Goal: Task Accomplishment & Management: Complete application form

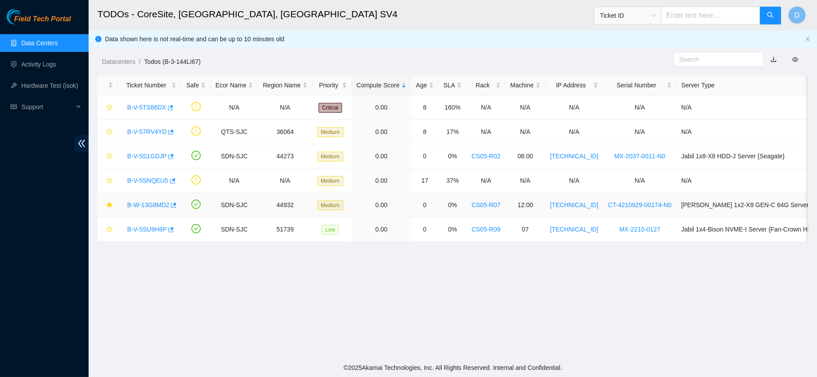
click at [146, 203] on link "B-W-13G8MD2" at bounding box center [148, 204] width 42 height 7
click at [151, 204] on link "B-W-13G8MD2" at bounding box center [148, 204] width 42 height 7
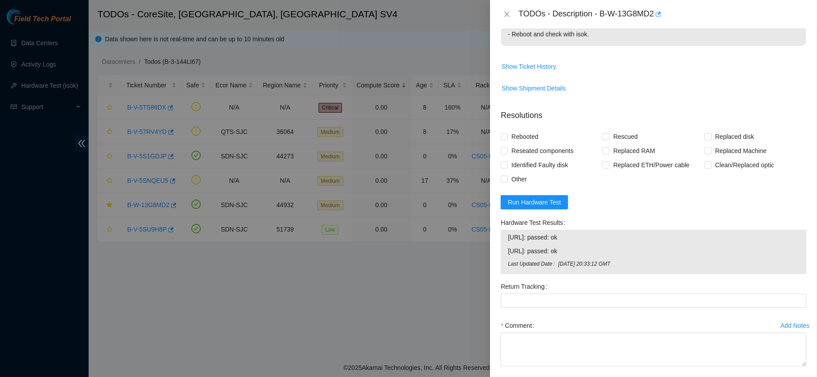
scroll to position [315, 0]
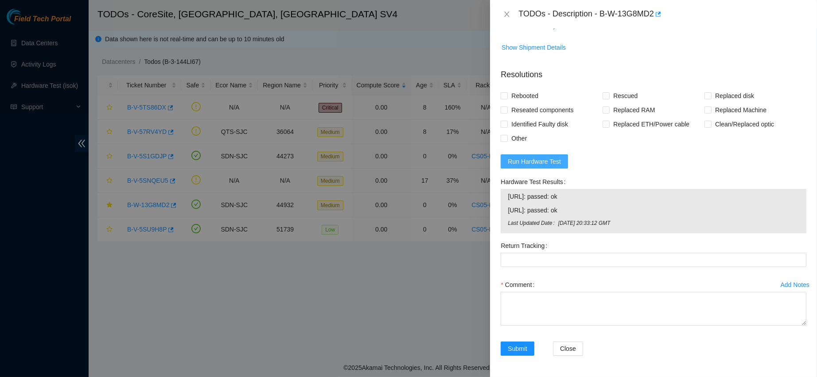
click at [538, 158] on span "Run Hardware Test" at bounding box center [534, 161] width 53 height 10
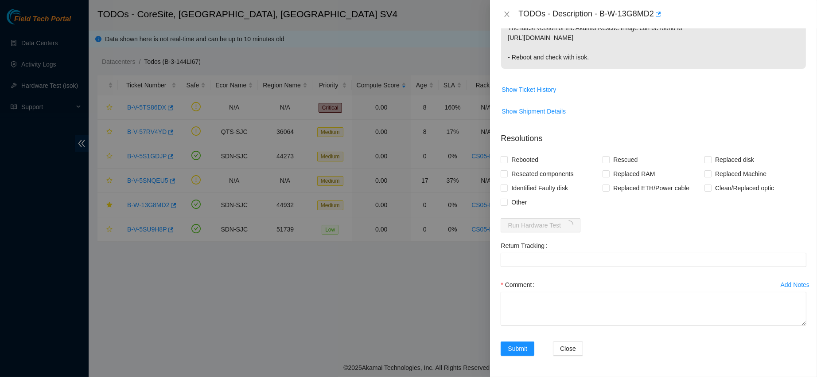
scroll to position [303, 0]
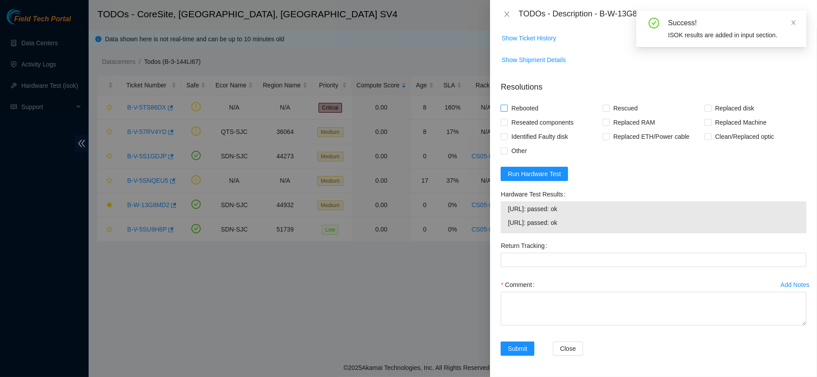
click at [511, 110] on span "Rebooted" at bounding box center [525, 108] width 34 height 14
click at [507, 110] on input "Rebooted" at bounding box center [504, 108] width 6 height 6
checkbox input "true"
click at [617, 110] on span "Rescued" at bounding box center [624, 108] width 31 height 14
click at [609, 110] on input "Rescued" at bounding box center [605, 108] width 6 height 6
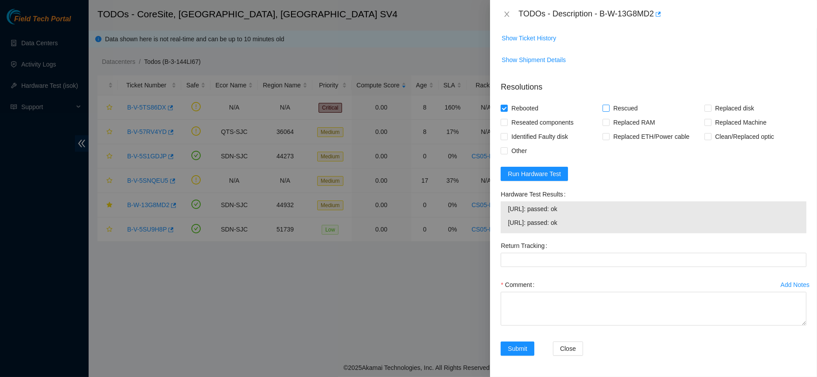
checkbox input "true"
click at [547, 115] on span "Reseated components" at bounding box center [542, 122] width 69 height 14
click at [507, 119] on input "Reseated components" at bounding box center [504, 122] width 6 height 6
checkbox input "true"
click at [530, 293] on textarea "Comment" at bounding box center [654, 308] width 306 height 34
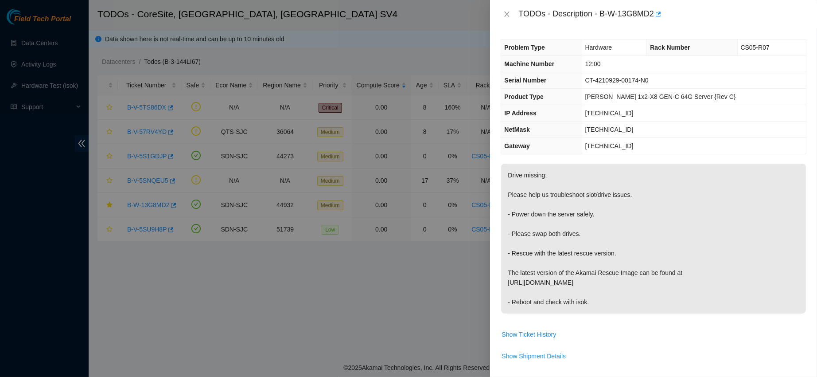
scroll to position [0, 0]
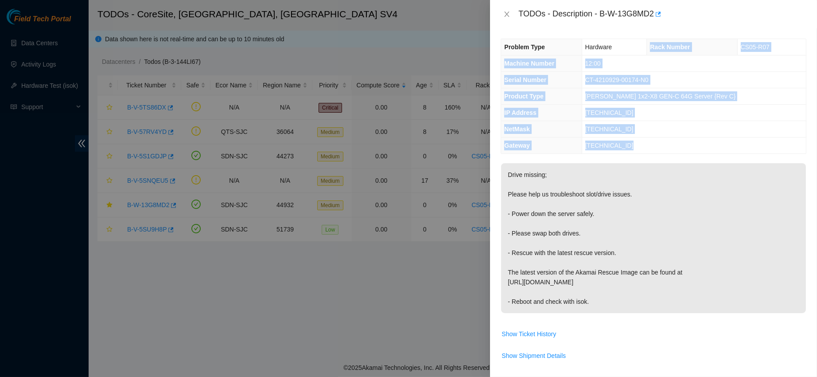
drag, startPoint x: 660, startPoint y: 47, endPoint x: 680, endPoint y: 144, distance: 98.6
click at [680, 144] on tbody "Problem Type Hardware Rack Number CS05-R07 Machine Number 12:00 Serial Number C…" at bounding box center [653, 96] width 305 height 114
copy tbody "Rack Number CS05-R07 Machine Number 12:00 Serial Number CT-4210929-00174-N0 Pro…"
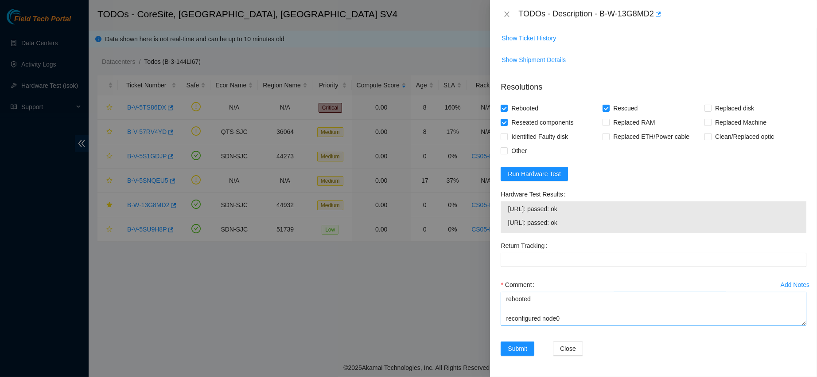
scroll to position [302, 0]
click at [542, 319] on textarea "contactec nocc to confirm that ticket was safe verified s/n on machine connecte…" at bounding box center [654, 308] width 306 height 34
paste textarea "Rack Number CS05-R07 Machine Number 12:00 Serial Number CT-4210929-00174-N0 Pro…"
drag, startPoint x: 506, startPoint y: 207, endPoint x: 607, endPoint y: 228, distance: 103.2
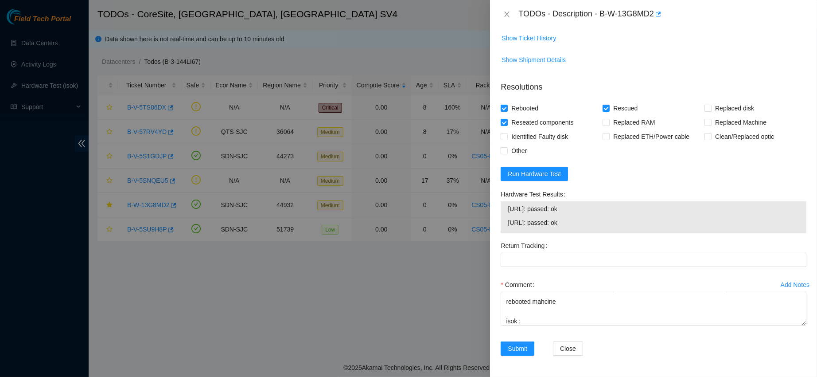
click at [607, 228] on div "184.28.174.154: passed: ok 184.28.174.155: passed: ok" at bounding box center [654, 217] width 306 height 32
copy tbody "184.28.174.154: passed: ok 184.28.174.155: passed: ok"
click at [545, 320] on textarea "contactec nocc to confirm that ticket was safe verified s/n on machine connecte…" at bounding box center [654, 308] width 306 height 34
paste textarea "184.28.174.154: passed: ok 184.28.174.155: passed: ok"
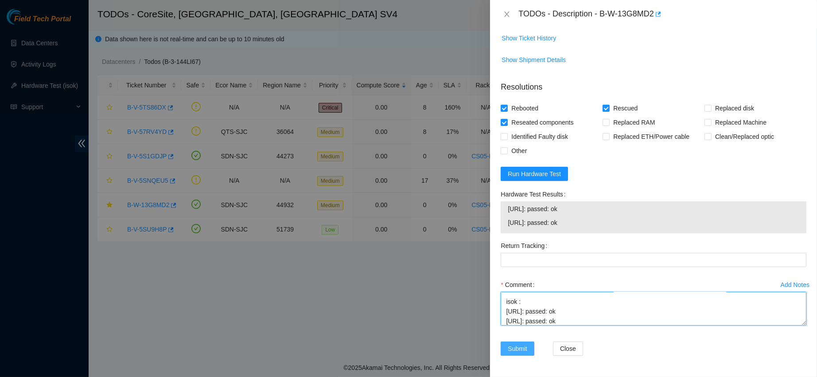
type textarea "contactec nocc to confirm that ticket was safe verified s/n on machine connecte…"
click at [514, 343] on span "Submit" at bounding box center [517, 348] width 19 height 10
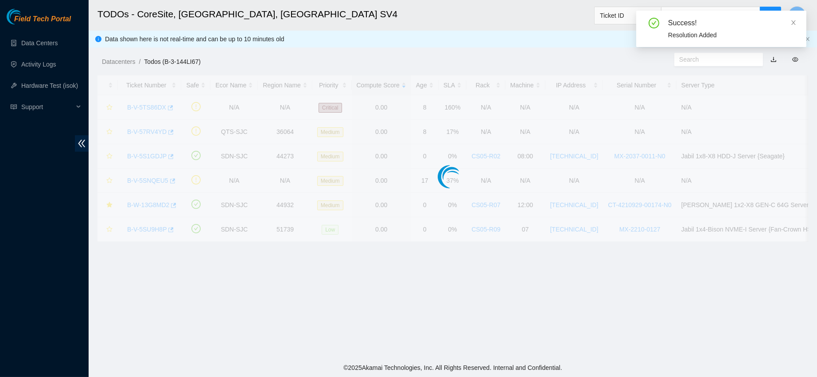
scroll to position [205, 0]
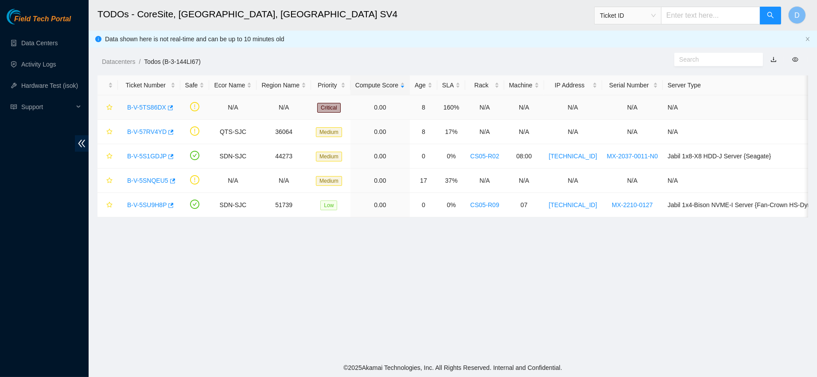
click at [147, 105] on link "B-V-5TS86DX" at bounding box center [146, 107] width 39 height 7
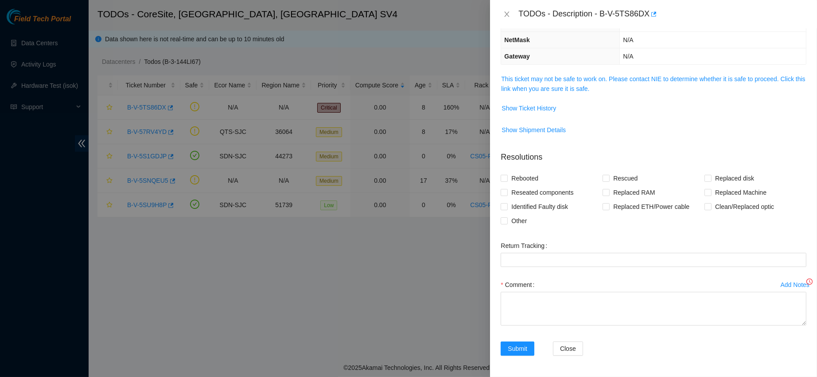
scroll to position [113, 0]
click at [564, 78] on link "This ticket may not be safe to work on. Please contact NIE to determine whether…" at bounding box center [653, 83] width 304 height 17
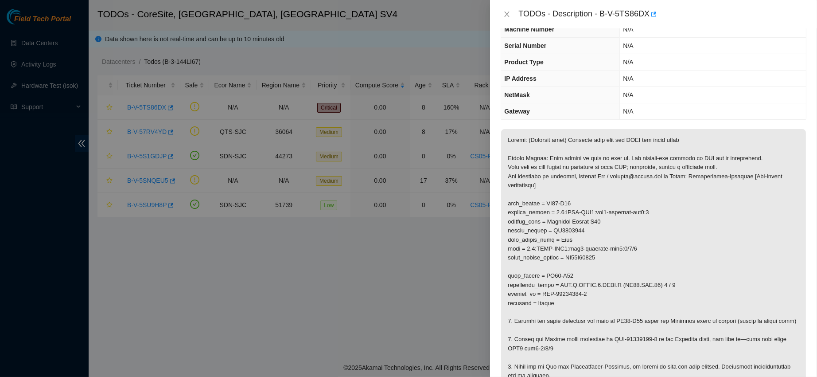
scroll to position [52, 0]
drag, startPoint x: 651, startPoint y: 216, endPoint x: 722, endPoint y: 212, distance: 71.9
click at [722, 212] on p at bounding box center [653, 256] width 305 height 257
copy p "rbernal@akamai.com"
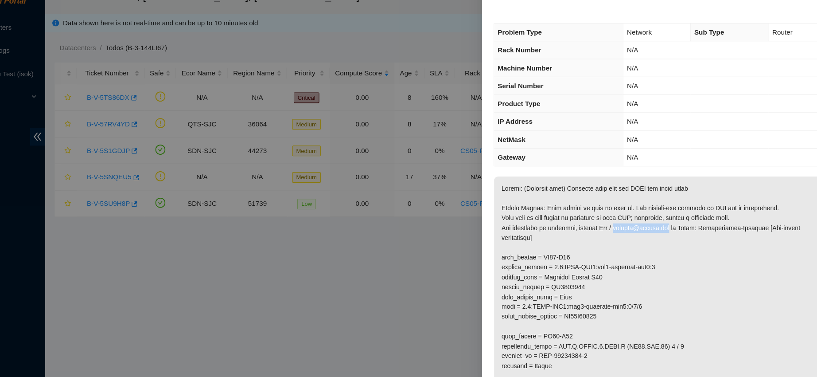
scroll to position [0, 0]
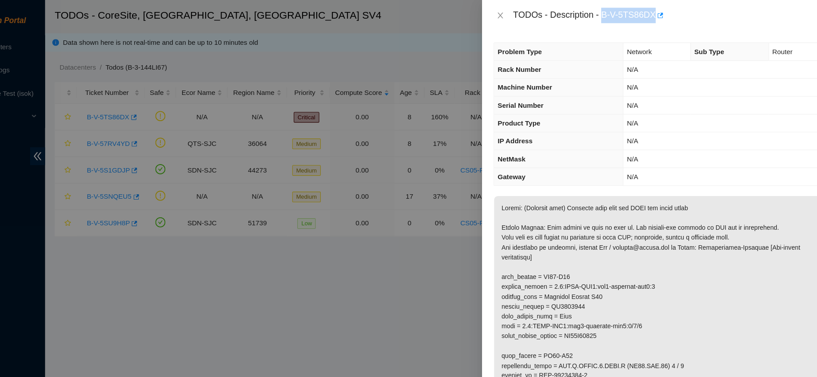
drag, startPoint x: 629, startPoint y: 13, endPoint x: 690, endPoint y: 6, distance: 62.0
click at [690, 7] on div "TODOs - Description - B-V-5TS86DX" at bounding box center [662, 14] width 288 height 14
copy div "B-V-5TS86DX"
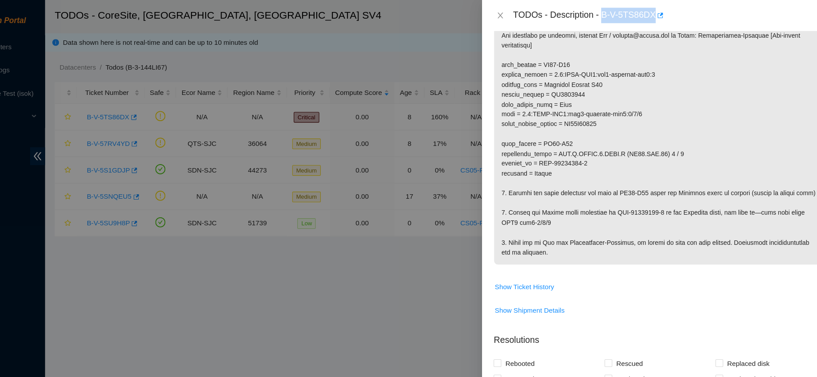
scroll to position [197, 0]
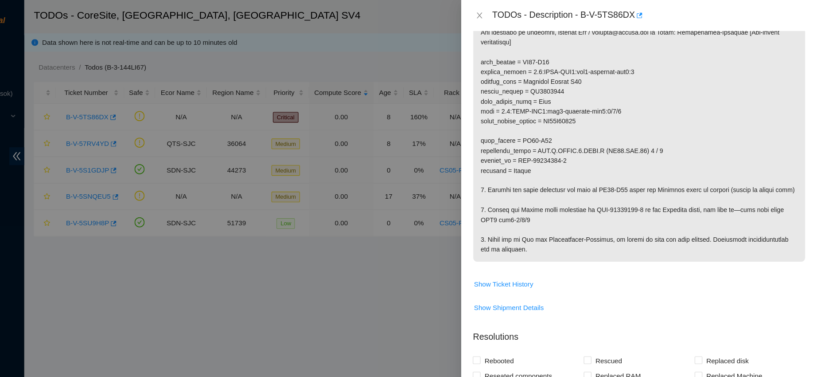
drag, startPoint x: 509, startPoint y: 203, endPoint x: 573, endPoint y: 225, distance: 67.4
click at [573, 225] on p at bounding box center [653, 111] width 305 height 257
drag, startPoint x: 510, startPoint y: 208, endPoint x: 558, endPoint y: 238, distance: 56.3
click at [558, 238] on p at bounding box center [653, 111] width 305 height 257
click at [509, 207] on p at bounding box center [653, 111] width 305 height 257
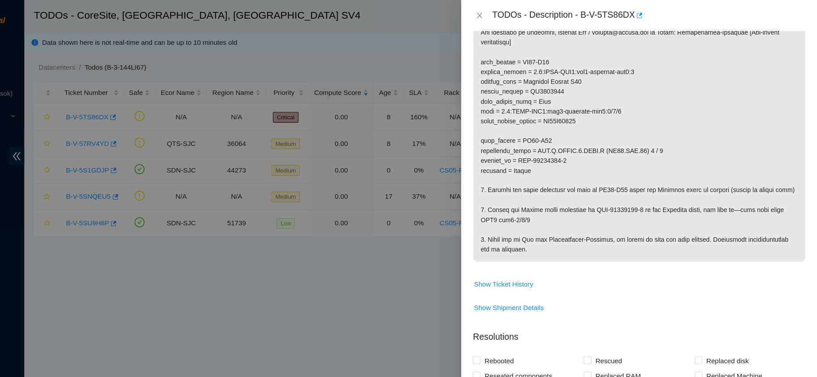
click at [512, 206] on p at bounding box center [653, 111] width 305 height 257
click at [509, 207] on p at bounding box center [653, 111] width 305 height 257
drag, startPoint x: 507, startPoint y: 206, endPoint x: 594, endPoint y: 239, distance: 93.1
click at [594, 239] on p at bounding box center [653, 111] width 305 height 257
copy p "rack_number = CS03-R11 datacenter_panel = ODP.A.SHELF.1.SLOT.C (CR01.MDF.01) 3 …"
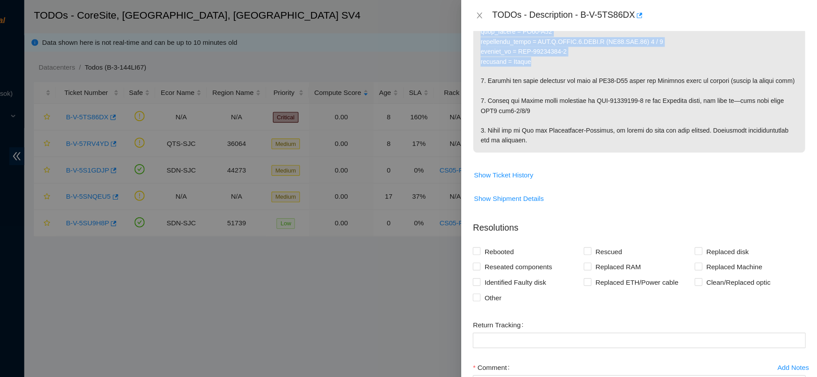
scroll to position [298, 0]
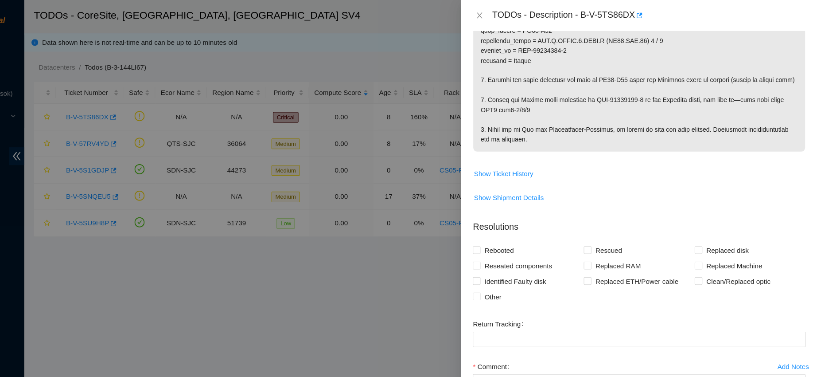
click at [705, 139] on p at bounding box center [653, 10] width 305 height 257
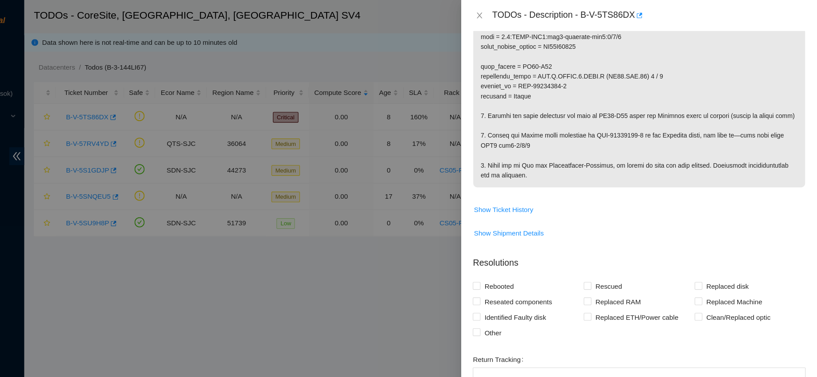
scroll to position [265, 0]
drag, startPoint x: 637, startPoint y: 103, endPoint x: 672, endPoint y: 98, distance: 34.9
click at [672, 98] on p at bounding box center [653, 43] width 305 height 257
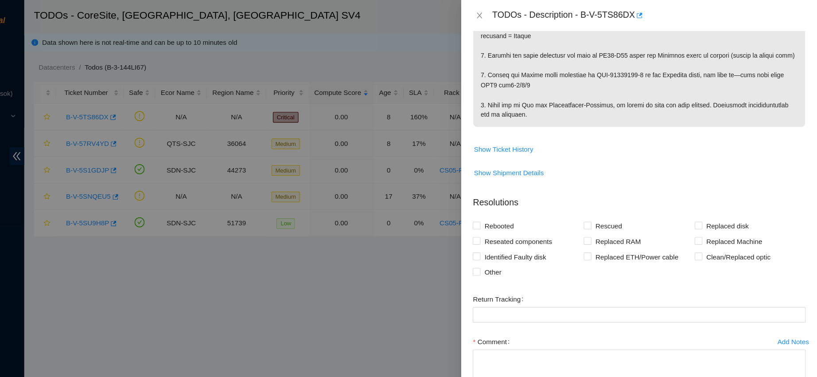
scroll to position [341, 0]
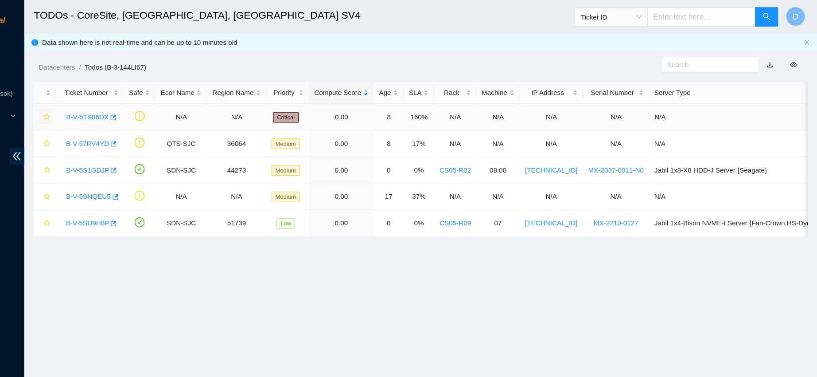
click at [108, 106] on icon "star" at bounding box center [109, 107] width 6 height 6
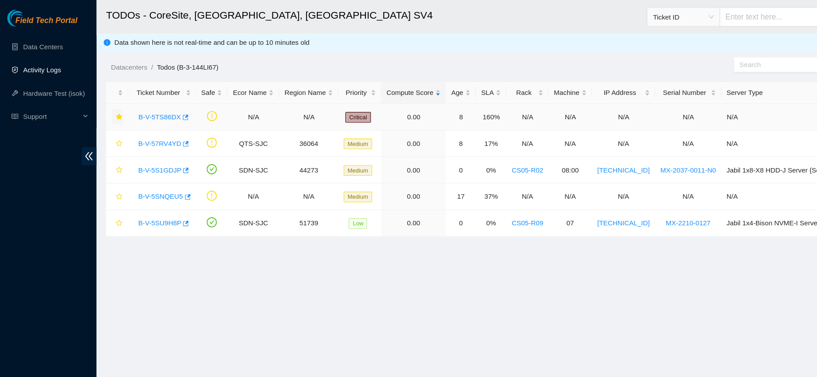
click at [43, 65] on link "Activity Logs" at bounding box center [38, 64] width 35 height 7
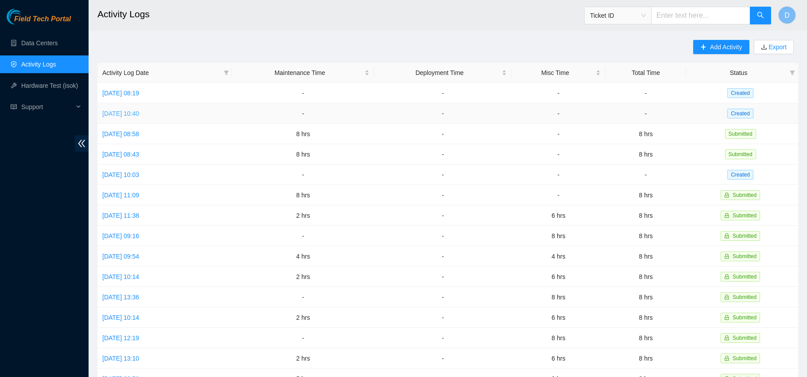
click at [138, 115] on link "[DATE] 10:40" at bounding box center [120, 113] width 37 height 7
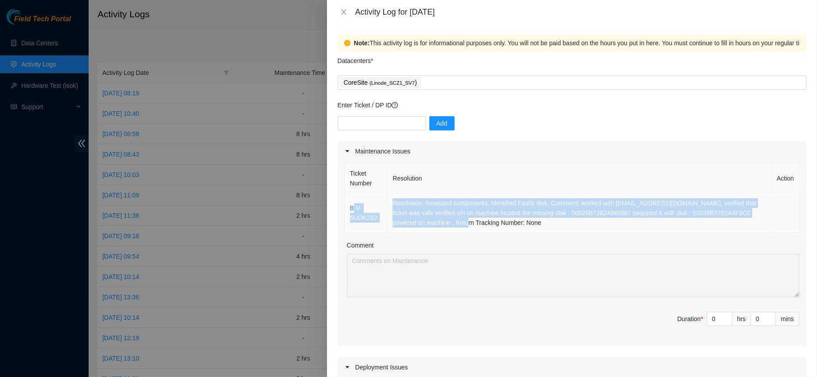
drag, startPoint x: 353, startPoint y: 200, endPoint x: 459, endPoint y: 219, distance: 108.0
click at [459, 219] on tr "B-V-5UOK2S7 Resolution: Reseated components, Identified Faulty disk, Comment: w…" at bounding box center [572, 212] width 454 height 39
click at [345, 11] on icon "close" at bounding box center [343, 11] width 7 height 7
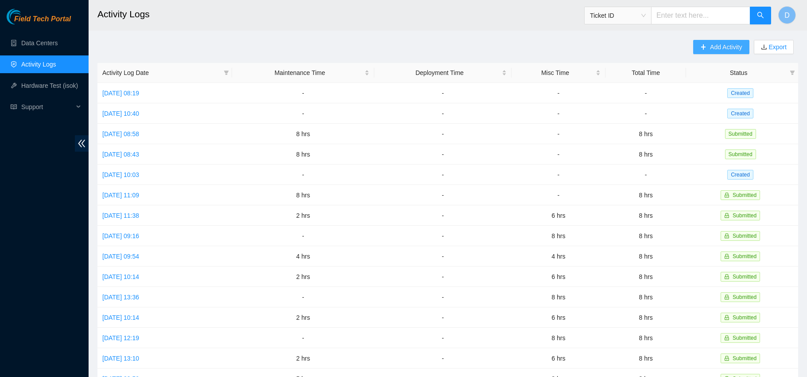
click at [725, 41] on button "Add Activity" at bounding box center [721, 47] width 56 height 14
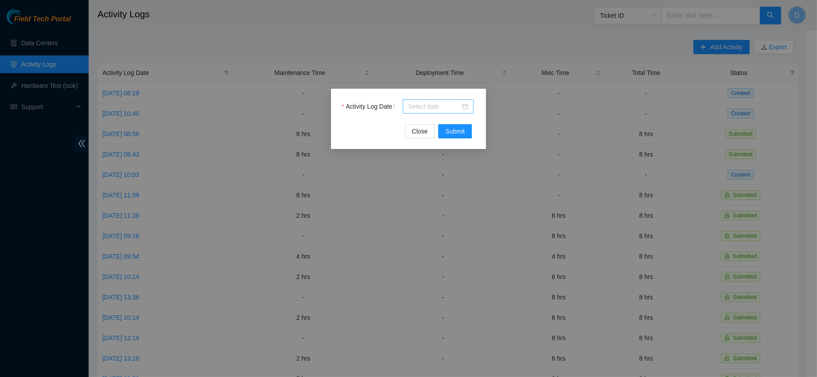
click at [442, 104] on input "Activity Log Date" at bounding box center [434, 106] width 52 height 10
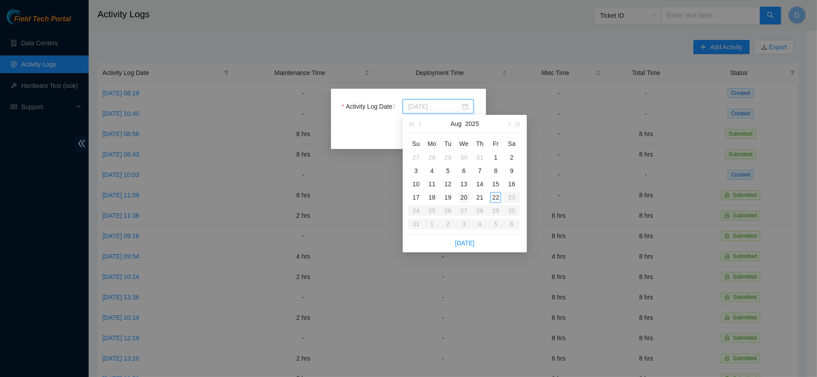
type input "[DATE]"
click at [464, 196] on div "20" at bounding box center [463, 197] width 11 height 11
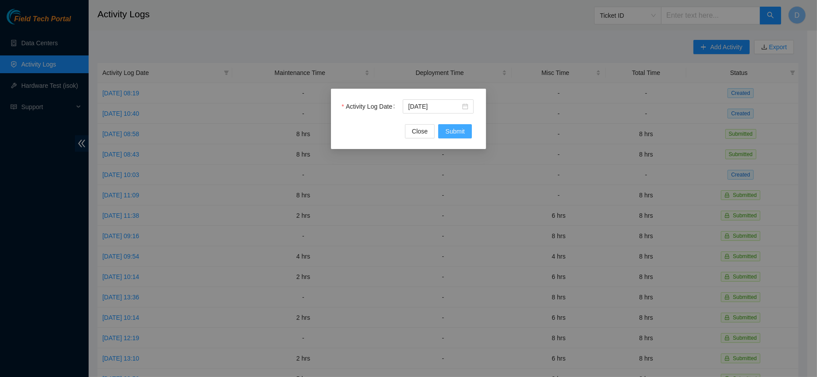
click at [457, 130] on span "Submit" at bounding box center [454, 131] width 19 height 10
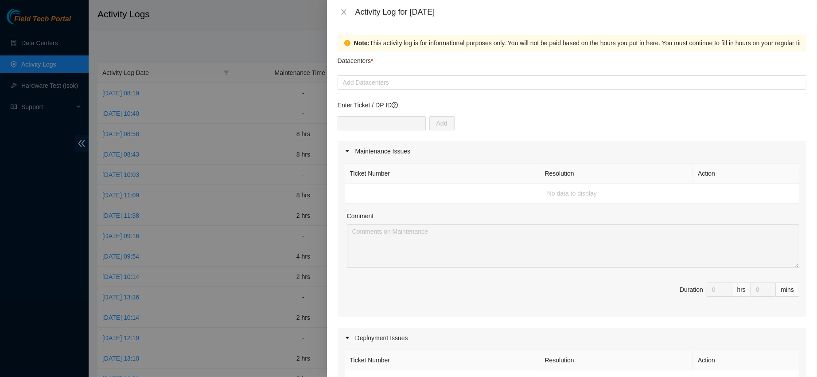
click at [400, 191] on td "No data to display" at bounding box center [572, 193] width 454 height 20
click at [393, 87] on div at bounding box center [572, 82] width 464 height 11
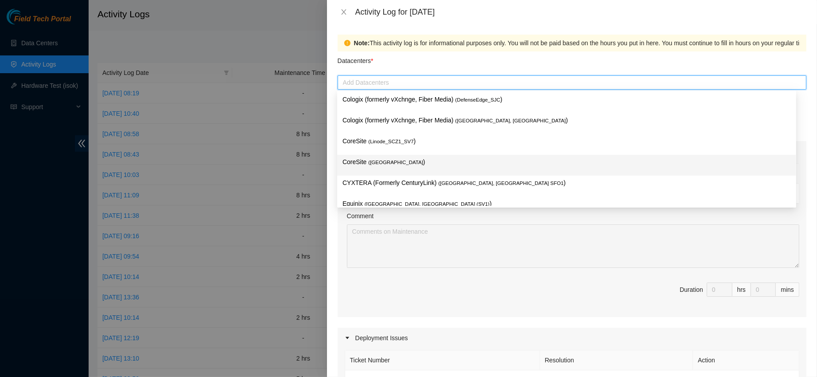
click at [393, 167] on div "CoreSite ( [GEOGRAPHIC_DATA] )" at bounding box center [566, 165] width 448 height 16
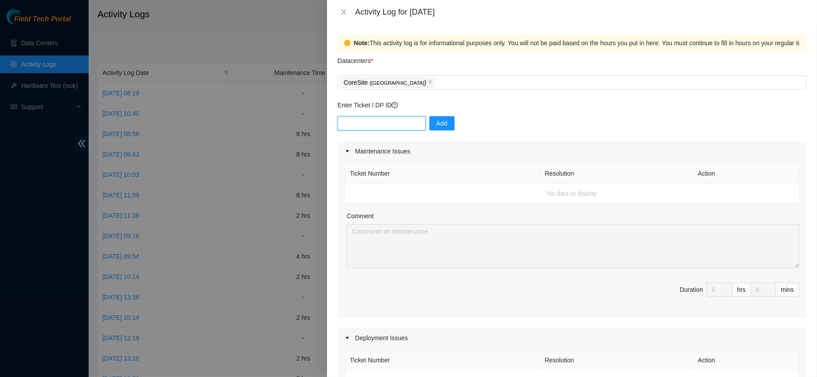
click at [382, 126] on input "text" at bounding box center [382, 123] width 88 height 14
click at [421, 188] on td "No data to display" at bounding box center [572, 193] width 454 height 20
click at [378, 127] on input "text" at bounding box center [382, 123] width 88 height 14
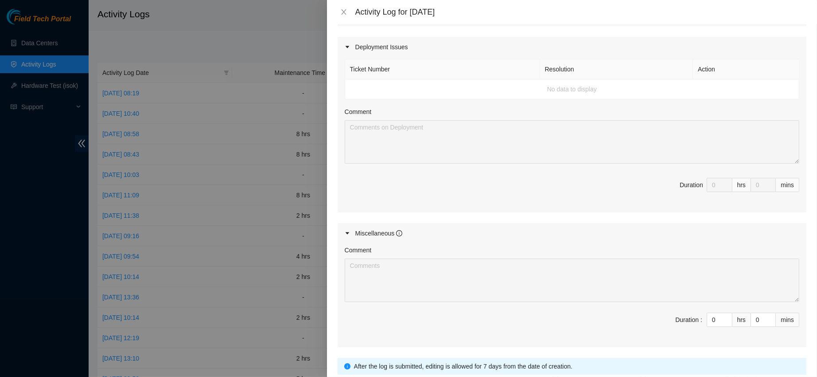
scroll to position [291, 0]
click at [435, 92] on td "No data to display" at bounding box center [572, 88] width 454 height 20
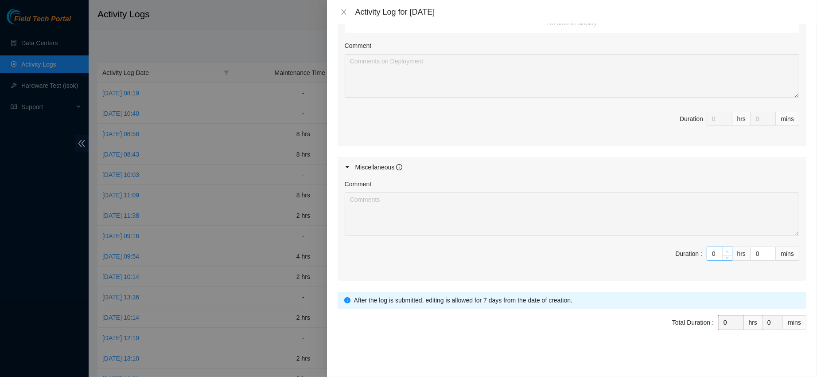
type input "1"
click at [722, 252] on span "Increase Value" at bounding box center [727, 251] width 10 height 8
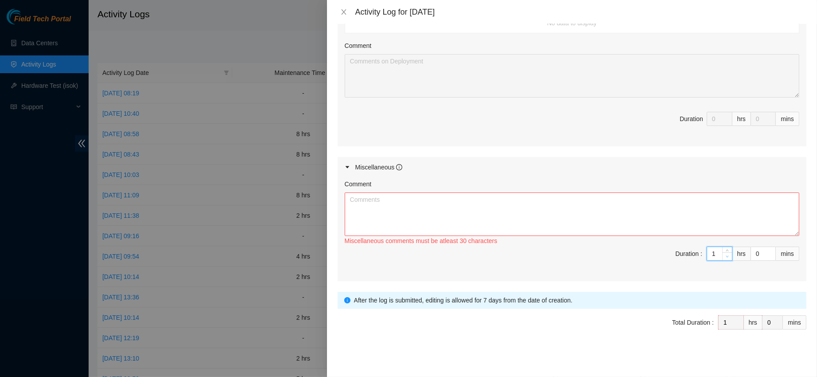
type input "0"
click at [722, 258] on span "Decrease Value" at bounding box center [727, 256] width 10 height 8
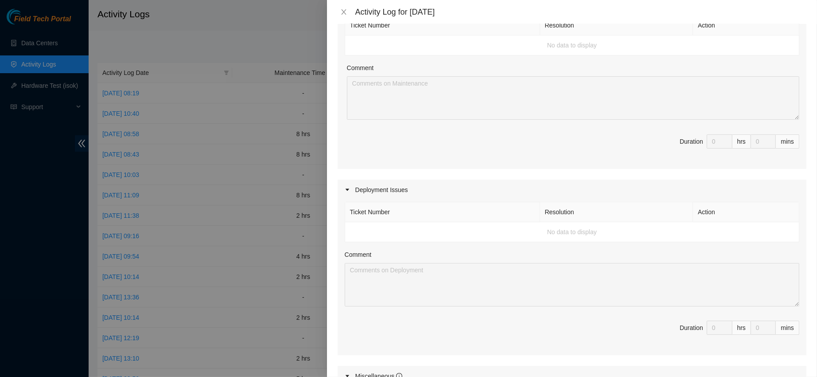
scroll to position [0, 0]
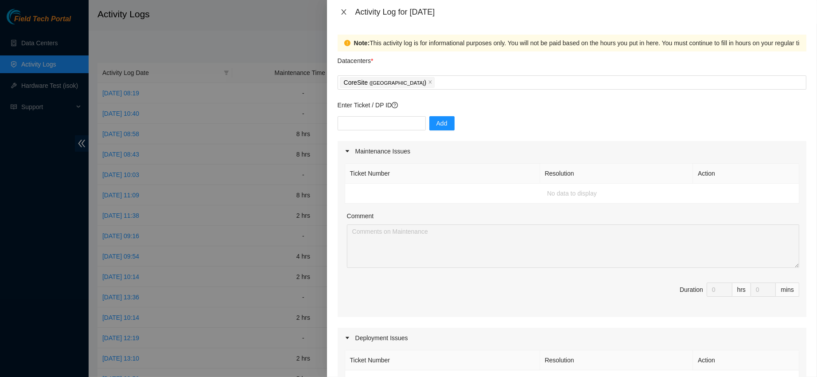
click at [343, 11] on icon "close" at bounding box center [343, 11] width 7 height 7
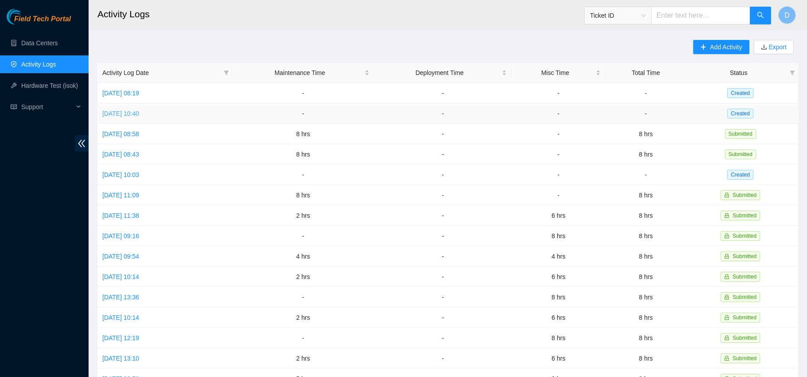
click at [138, 116] on link "[DATE] 10:40" at bounding box center [120, 113] width 37 height 7
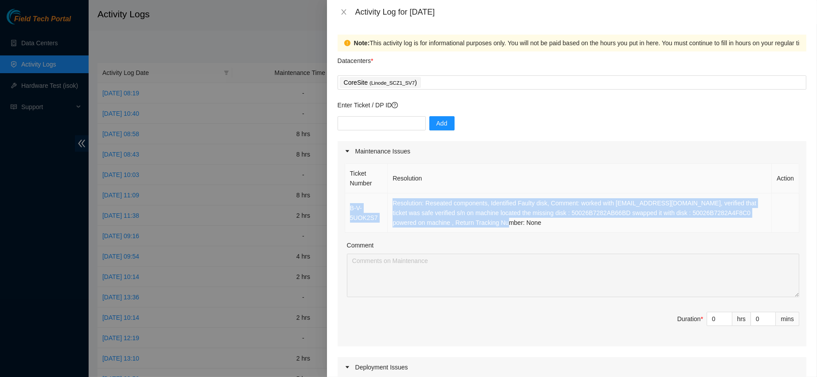
drag, startPoint x: 350, startPoint y: 202, endPoint x: 542, endPoint y: 220, distance: 192.2
click at [542, 220] on tr "B-V-5UOK2S7 Resolution: Reseated components, Identified Faulty disk, Comment: w…" at bounding box center [572, 212] width 454 height 39
copy tr "B-V-5UOK2S7 Resolution: Reseated components, Identified Faulty disk, Comment: w…"
click at [576, 229] on td "Resolution: Reseated components, Identified Faulty disk, Comment: worked with […" at bounding box center [580, 212] width 384 height 39
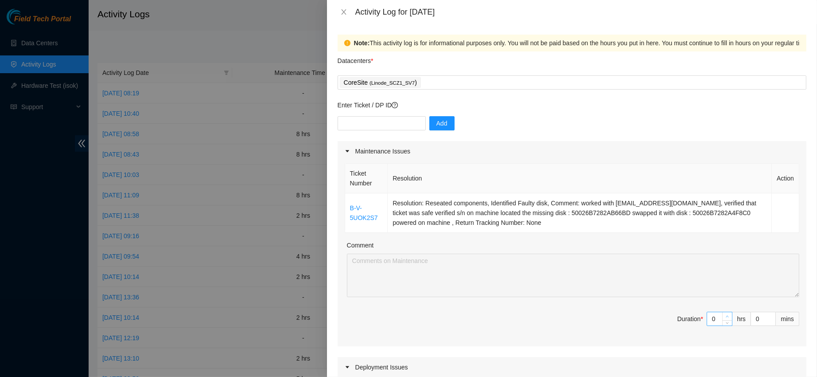
type input "1"
click at [725, 314] on span "up" at bounding box center [727, 316] width 5 height 5
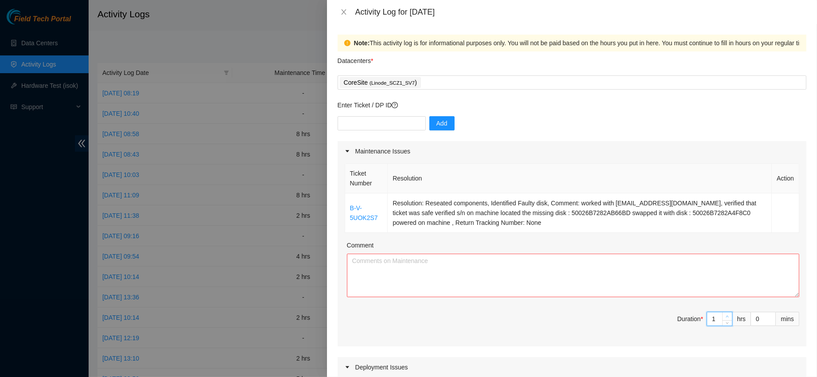
type input "2"
click at [725, 314] on span "up" at bounding box center [727, 316] width 5 height 5
type input "3"
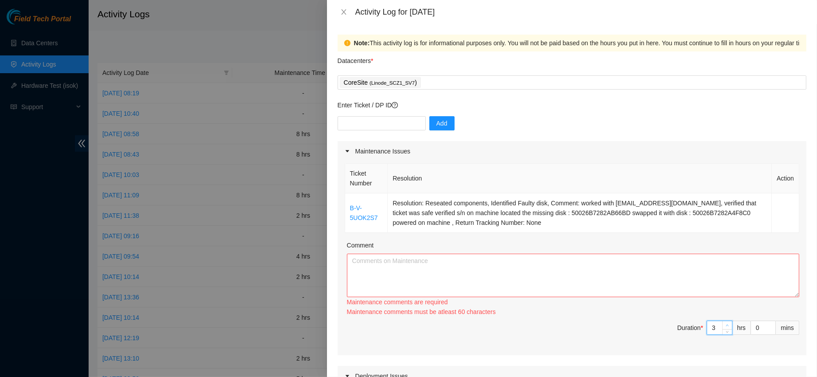
click at [722, 321] on span "Increase Value" at bounding box center [727, 325] width 10 height 8
type input "4"
click at [722, 321] on span "Increase Value" at bounding box center [727, 325] width 10 height 8
click at [628, 271] on textarea "Comment" at bounding box center [573, 274] width 452 height 43
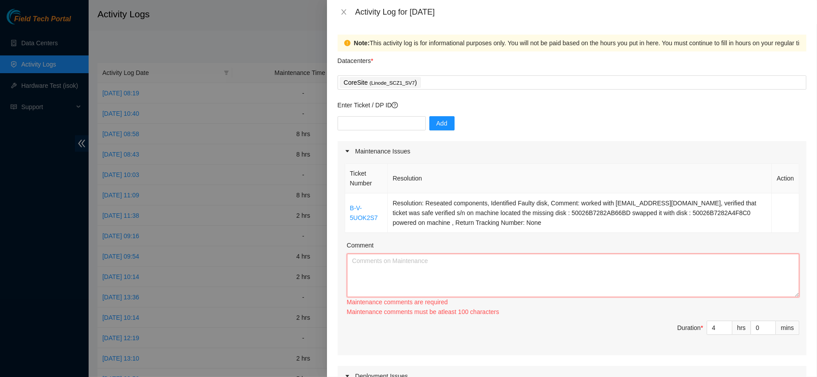
paste textarea "B-V-5UOK2S7 Resolution: Reseated components, Identified Faulty disk, Comment: w…"
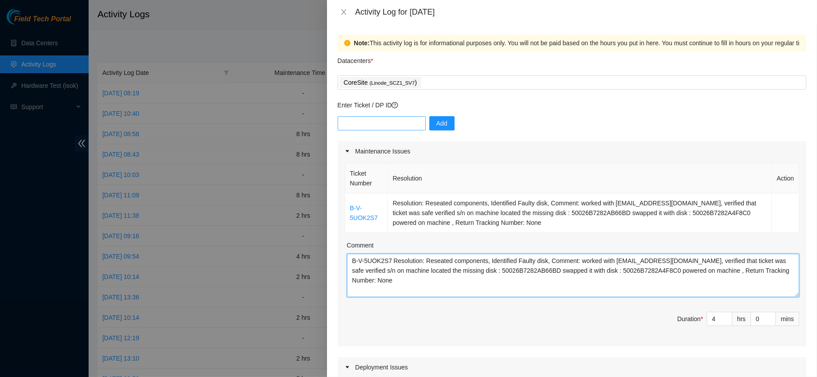
type textarea "B-V-5UOK2S7 Resolution: Reseated components, Identified Faulty disk, Comment: w…"
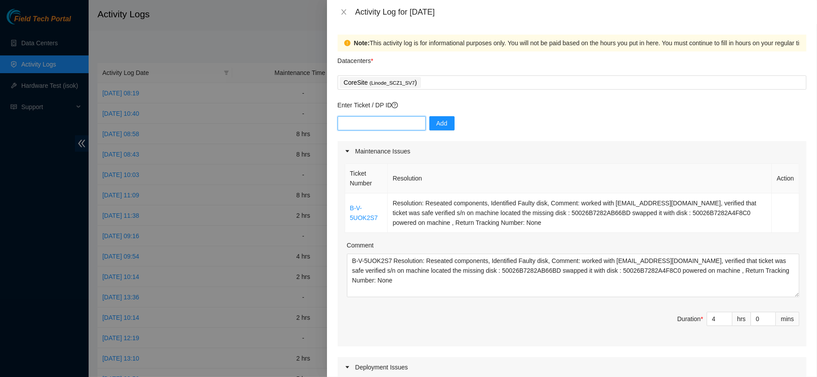
click at [377, 124] on input "text" at bounding box center [382, 123] width 88 height 14
drag, startPoint x: 384, startPoint y: 221, endPoint x: 349, endPoint y: 212, distance: 36.4
click at [349, 212] on td "B-V-5UOK2S7" at bounding box center [366, 212] width 43 height 39
copy link "B-V-5UOK2S7"
click at [363, 120] on input "text" at bounding box center [382, 123] width 88 height 14
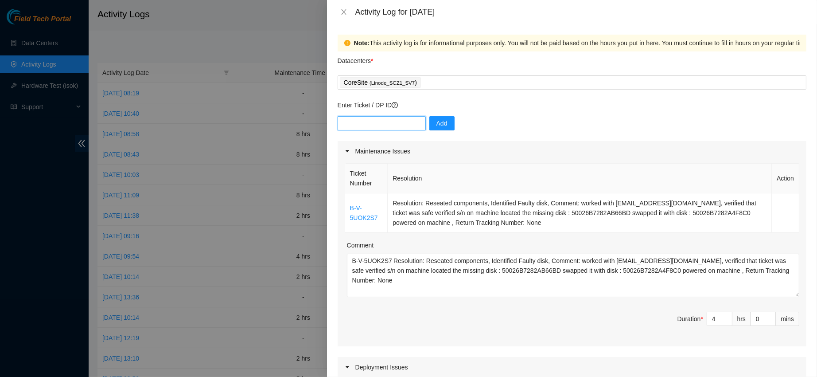
paste input "B-V-5UOK2S7"
type input "B-V-5UOK2S7"
click at [441, 125] on span "Add" at bounding box center [441, 123] width 11 height 10
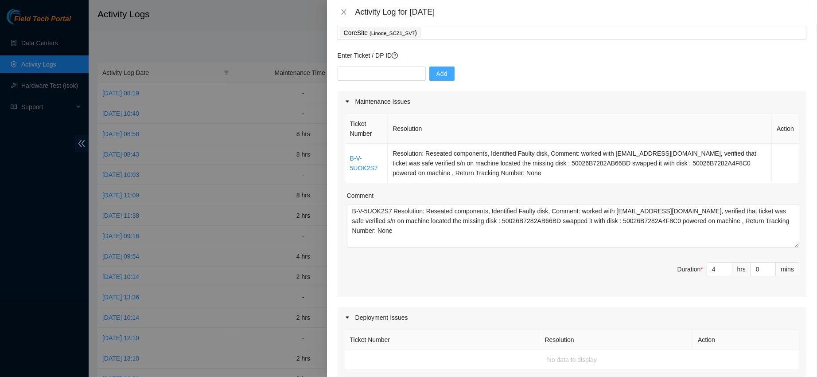
scroll to position [43, 0]
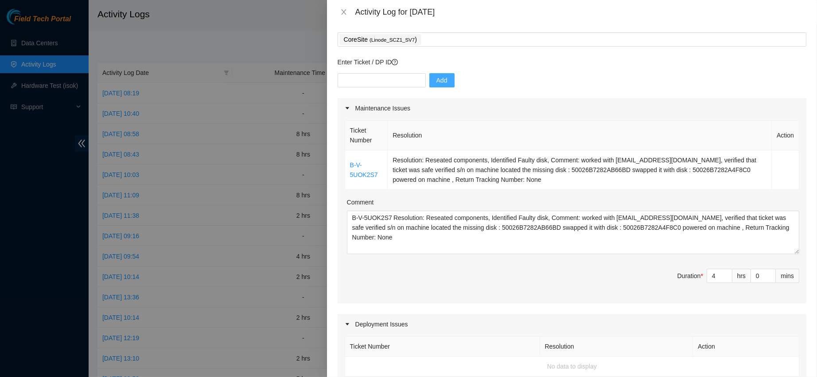
click at [265, 43] on div at bounding box center [408, 188] width 817 height 377
click at [385, 80] on input "text" at bounding box center [382, 80] width 88 height 14
paste input "B-V-5S7NC4T"
type input "B-V-5S7NC4T"
click at [436, 78] on span "Add" at bounding box center [441, 80] width 11 height 10
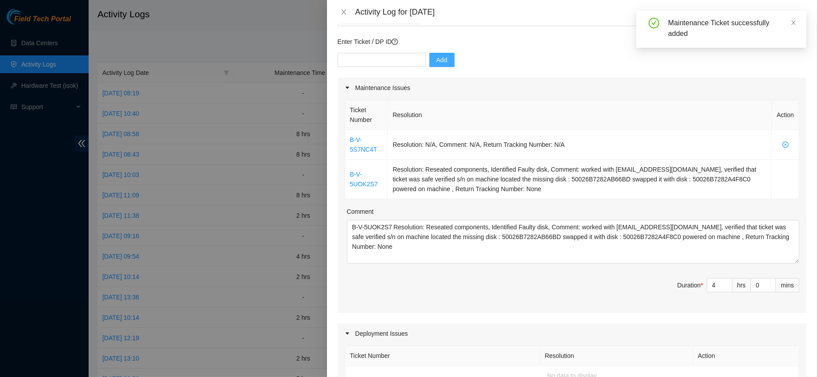
scroll to position [92, 0]
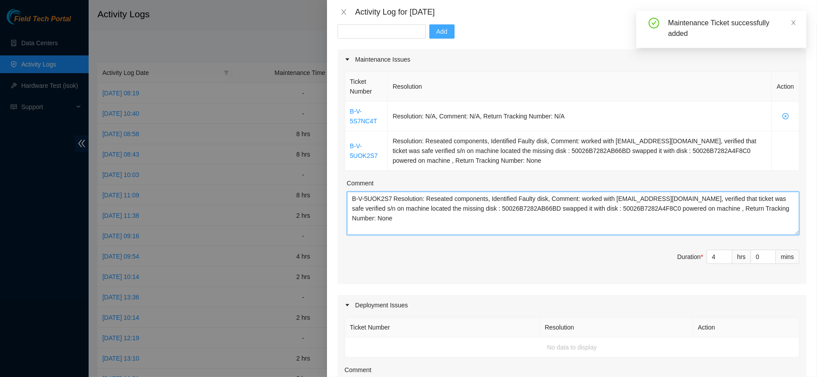
click at [498, 223] on textarea "B-V-5UOK2S7 Resolution: Reseated components, Identified Faulty disk, Comment: w…" at bounding box center [573, 212] width 452 height 43
click at [786, 205] on textarea "B-V-5UOK2S7 Resolution: Reseated components, Identified Faulty disk, Comment: w…" at bounding box center [573, 212] width 452 height 43
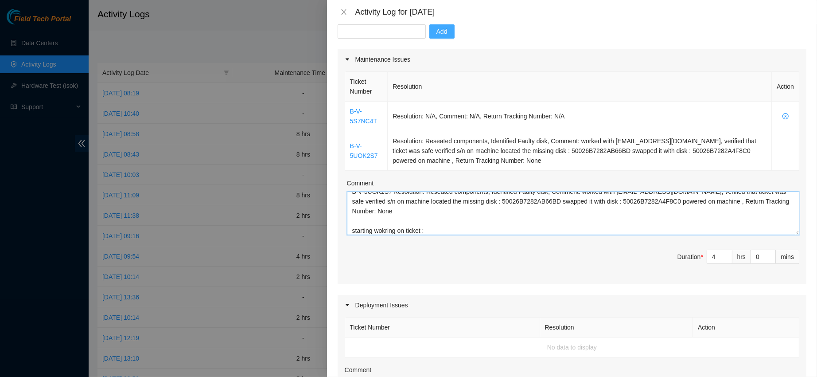
paste textarea "B-V-5S7NC4T"
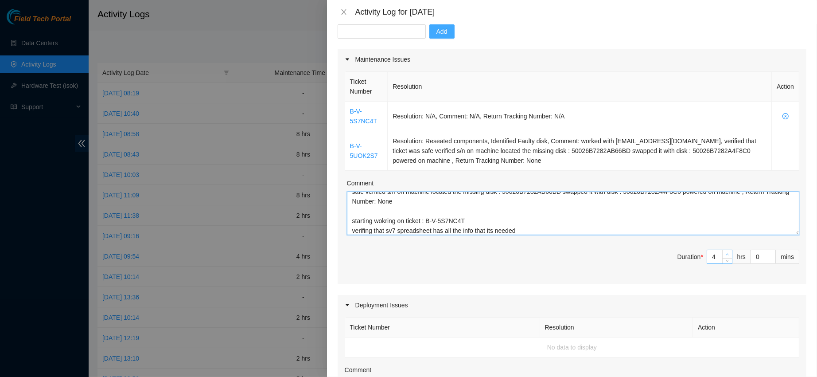
type textarea "B-V-5UOK2S7 Resolution: Reseated components, Identified Faulty disk, Comment: w…"
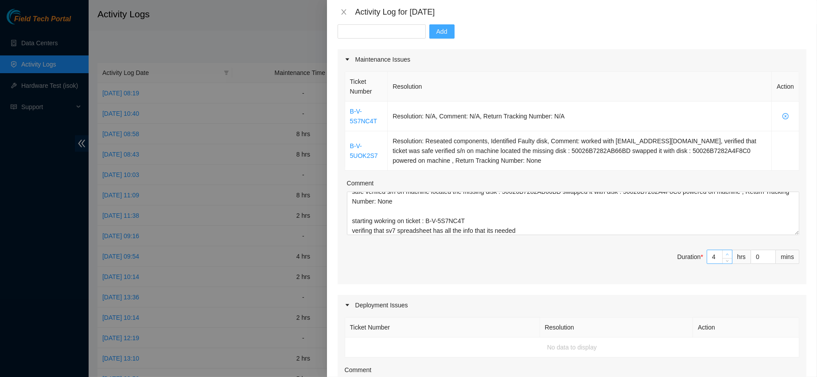
type input "5"
click at [726, 254] on icon "up" at bounding box center [727, 253] width 3 height 3
type input "6"
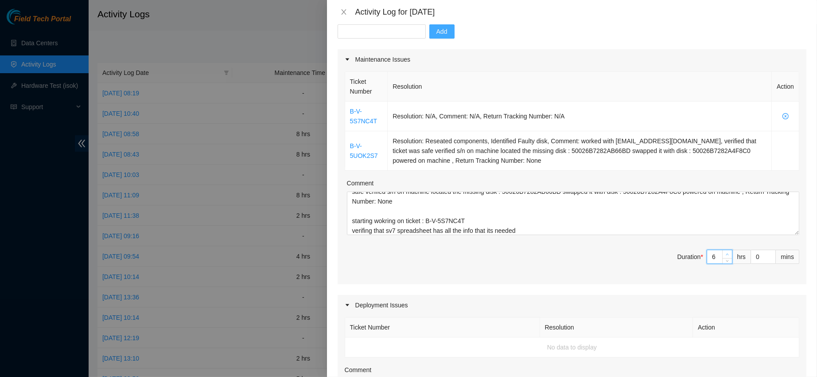
click at [726, 254] on icon "up" at bounding box center [727, 253] width 3 height 3
type input "7"
click at [726, 254] on icon "up" at bounding box center [727, 253] width 3 height 3
type input "8"
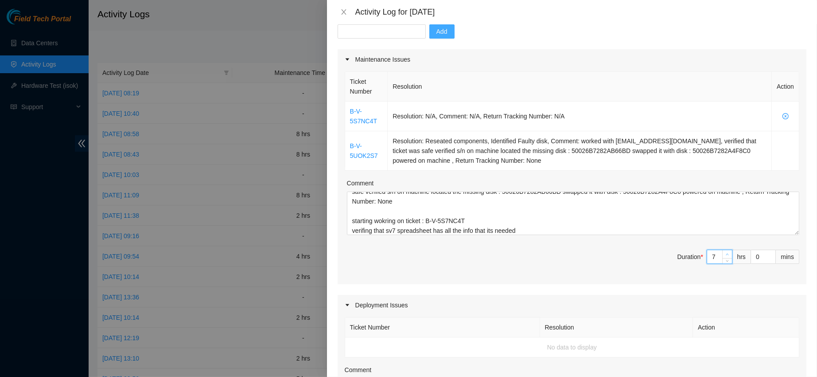
type input "8"
click at [726, 254] on icon "up" at bounding box center [727, 253] width 3 height 3
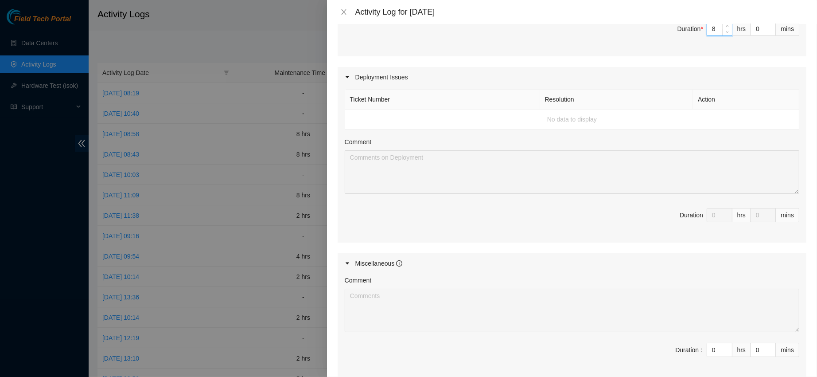
scroll to position [415, 0]
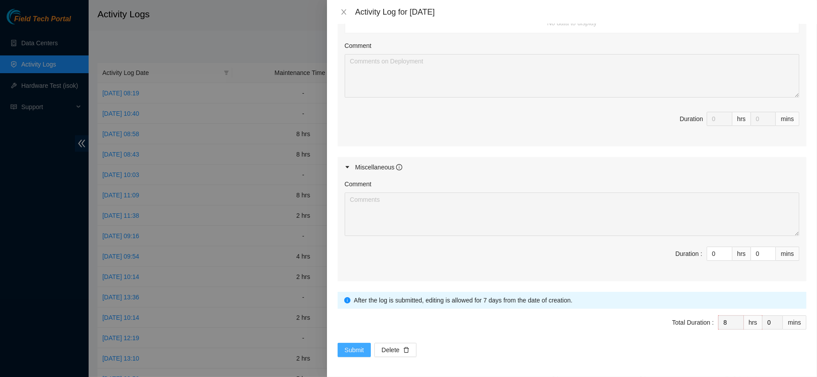
click at [367, 348] on button "Submit" at bounding box center [355, 349] width 34 height 14
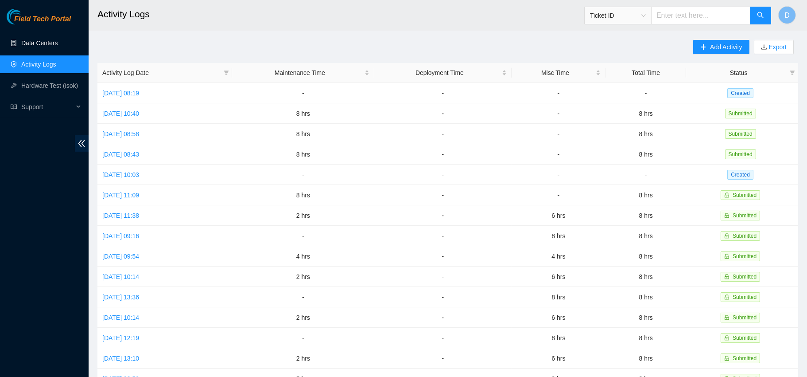
click at [51, 47] on link "Data Centers" at bounding box center [39, 42] width 36 height 7
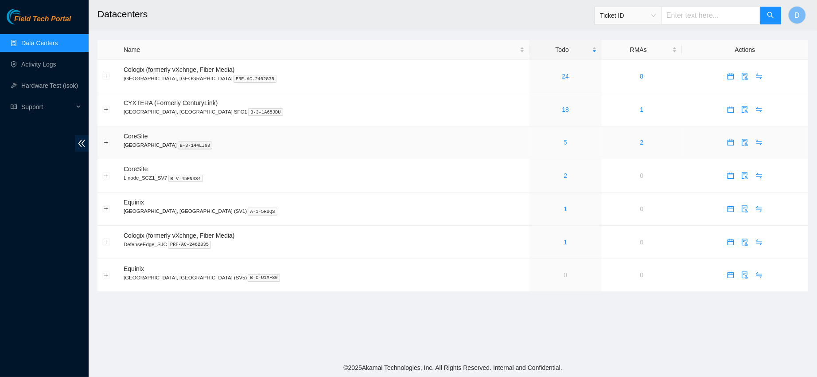
click at [563, 142] on link "5" at bounding box center [565, 142] width 4 height 7
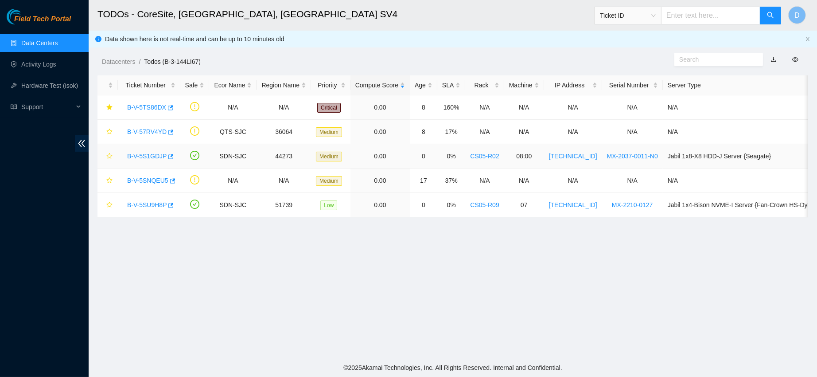
click at [142, 156] on link "B-V-5S1GDJP" at bounding box center [146, 155] width 39 height 7
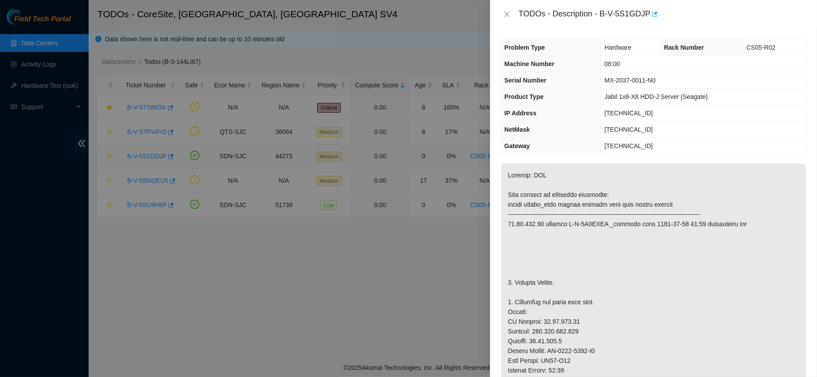
click at [184, 291] on div at bounding box center [408, 188] width 817 height 377
click at [509, 13] on icon "close" at bounding box center [506, 14] width 7 height 7
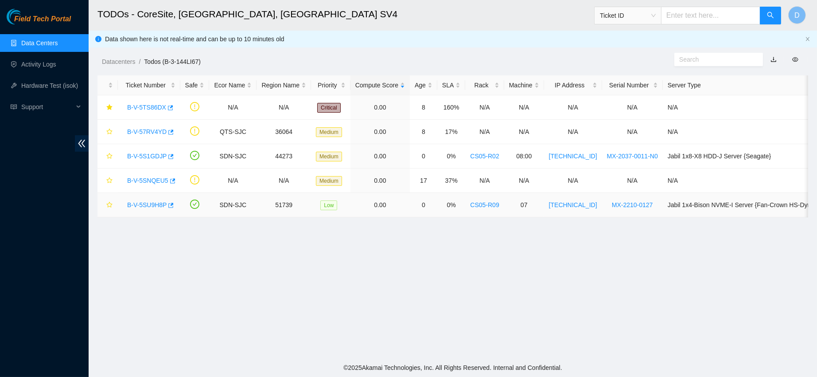
click at [143, 215] on td "B-V-5SU9H8P" at bounding box center [149, 205] width 62 height 24
click at [143, 206] on link "B-V-5SU9H8P" at bounding box center [146, 204] width 39 height 7
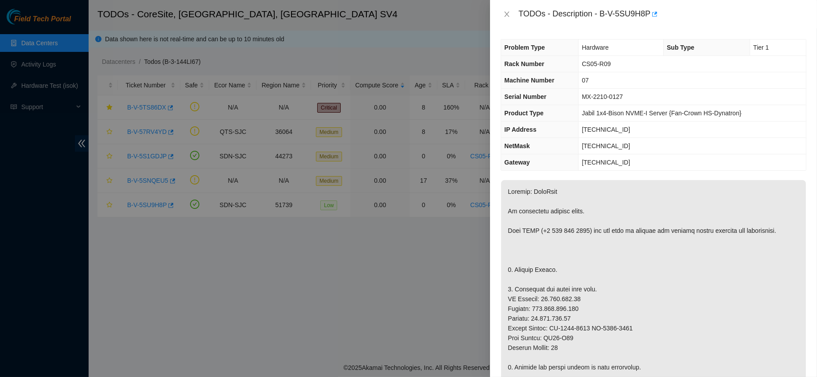
click at [511, 26] on div "TODOs - Description - B-V-5SU9H8P" at bounding box center [653, 14] width 327 height 28
click at [507, 14] on icon "close" at bounding box center [507, 14] width 5 height 5
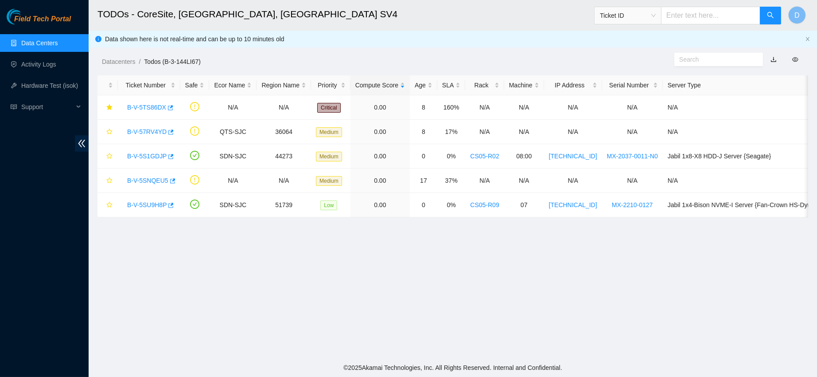
click at [816, 189] on div "TODOs - Description - undefined Problem Type N/A Rack Number N/A Machine Number…" at bounding box center [817, 188] width 0 height 377
click at [142, 181] on link "B-V-5SNQEU5" at bounding box center [147, 180] width 41 height 7
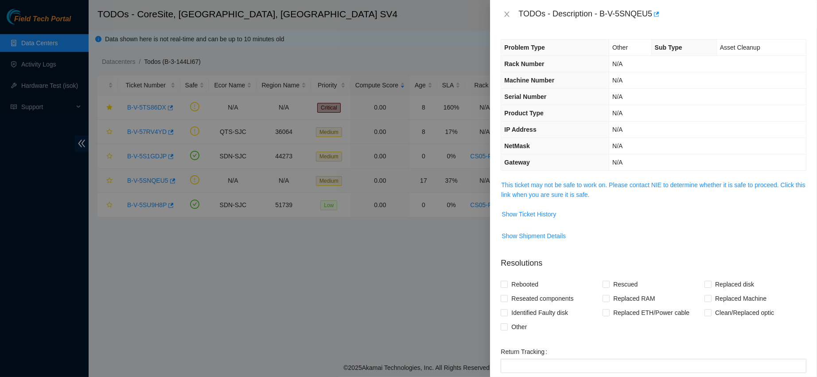
click at [563, 208] on span "Show Ticket History" at bounding box center [653, 214] width 305 height 14
click at [578, 191] on link "This ticket may not be safe to work on. Please contact NIE to determine whether…" at bounding box center [653, 189] width 304 height 17
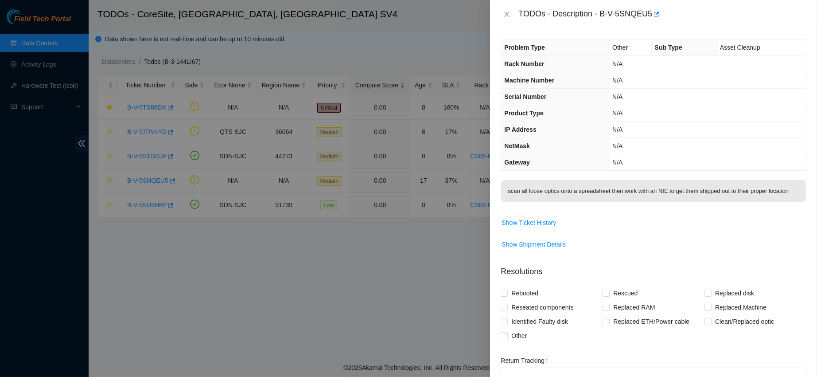
click at [487, 17] on div at bounding box center [408, 188] width 817 height 377
click at [507, 15] on icon "close" at bounding box center [506, 14] width 7 height 7
click at [506, 17] on div "TODOs - Description - B-V-5SNQEU5 Problem Type Other Sub Type Asset Cleanup Rac…" at bounding box center [408, 188] width 817 height 377
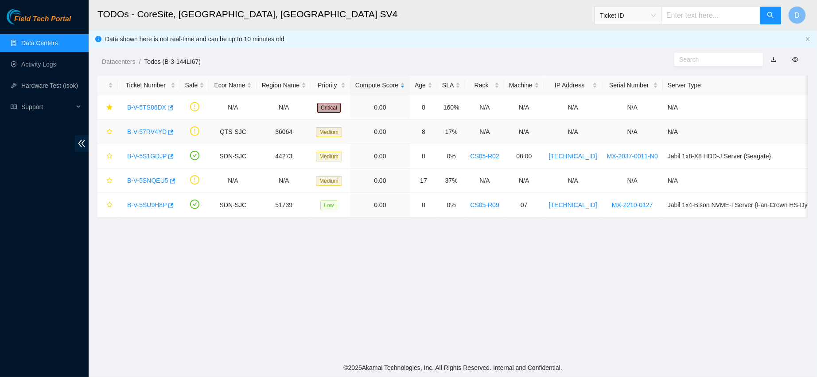
click at [136, 132] on link "B-V-57RV4YD" at bounding box center [146, 131] width 39 height 7
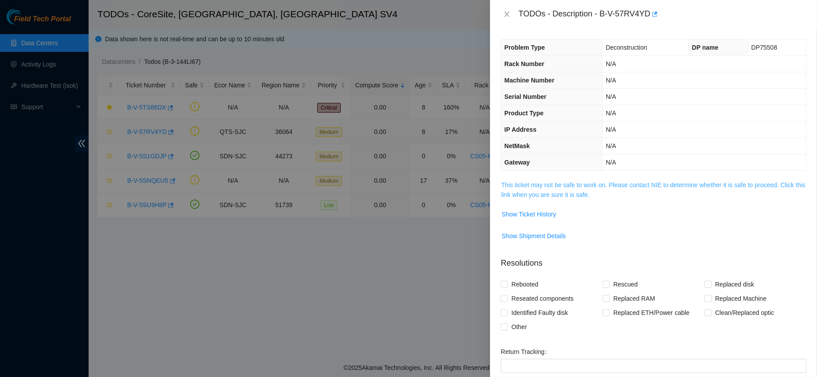
click at [587, 196] on link "This ticket may not be safe to work on. Please contact NIE to determine whether…" at bounding box center [653, 189] width 304 height 17
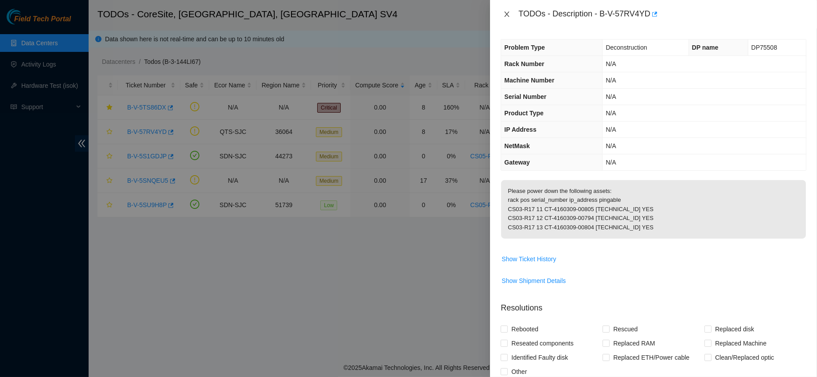
click at [509, 16] on icon "close" at bounding box center [506, 14] width 7 height 7
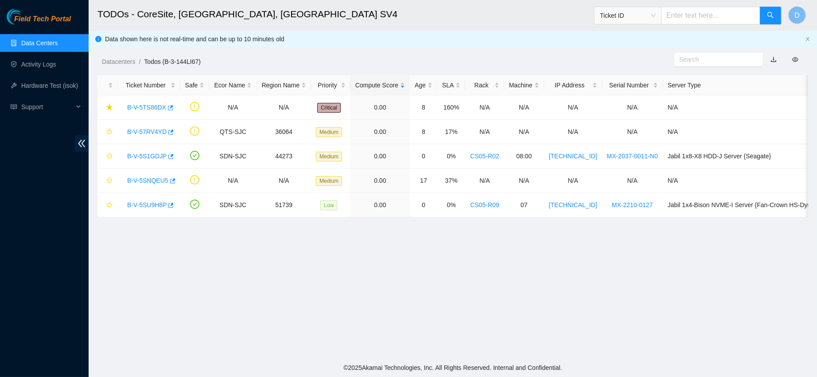
click at [45, 47] on link "Data Centers" at bounding box center [39, 42] width 36 height 7
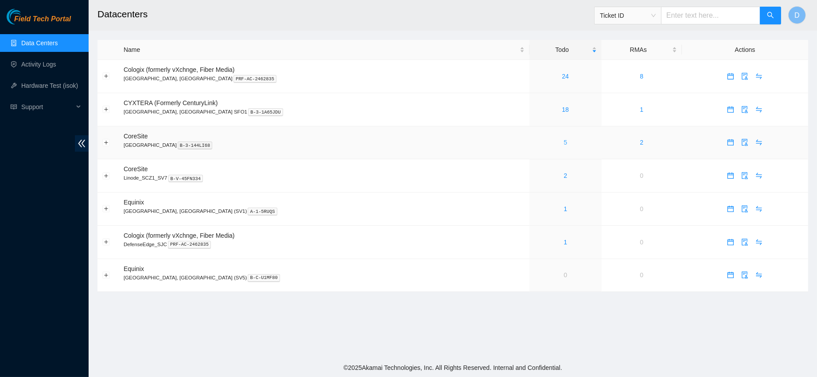
click at [563, 144] on link "5" at bounding box center [565, 142] width 4 height 7
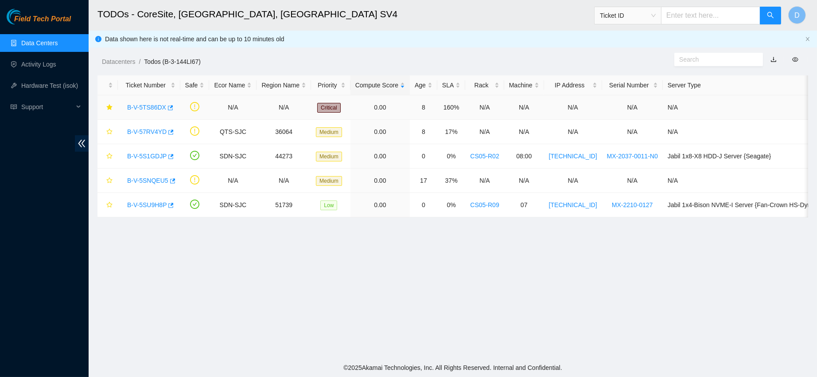
click at [142, 104] on link "B-V-5TS86DX" at bounding box center [146, 107] width 39 height 7
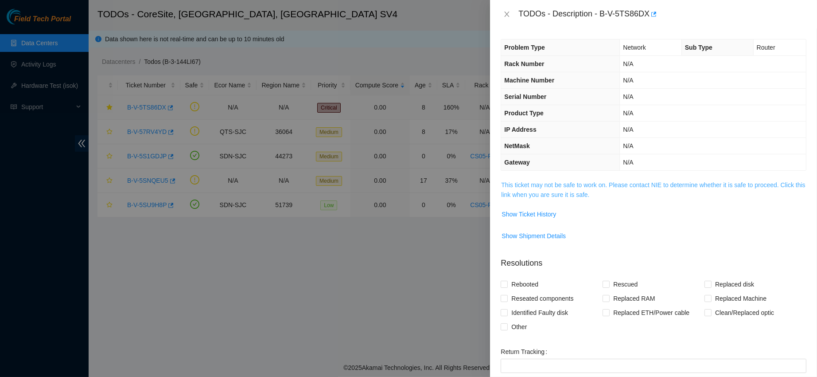
click at [578, 191] on link "This ticket may not be safe to work on. Please contact NIE to determine whether…" at bounding box center [653, 189] width 304 height 17
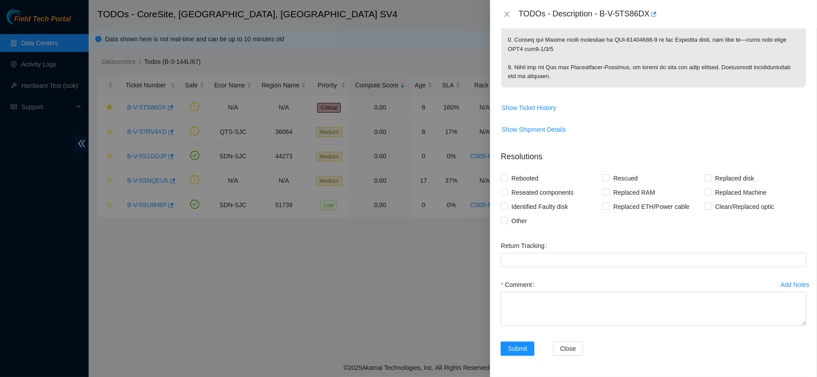
scroll to position [486, 0]
click at [535, 295] on textarea "Comment" at bounding box center [654, 308] width 306 height 34
type textarea "c"
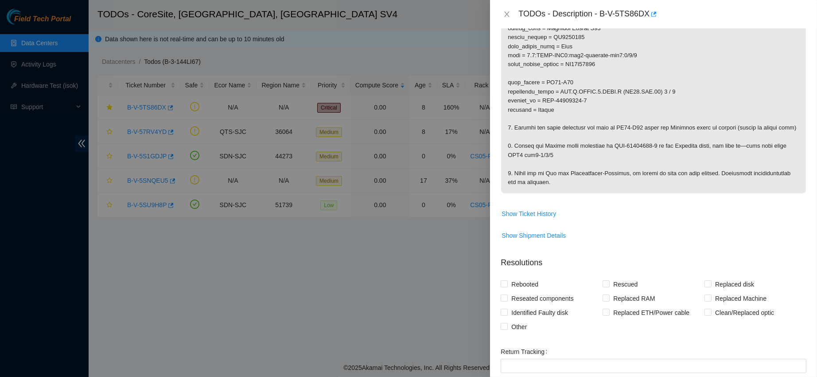
scroll to position [240, 0]
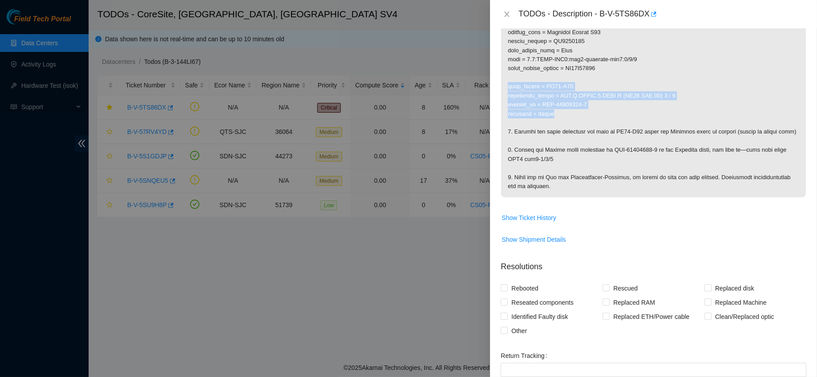
drag, startPoint x: 509, startPoint y: 162, endPoint x: 581, endPoint y: 196, distance: 79.9
click at [581, 196] on p at bounding box center [653, 68] width 305 height 257
copy p "rack_number = CS03-R11 datacenter_panel = ODP.A.SHELF.1.SLOT.C (CR01.MDF.01) 3 …"
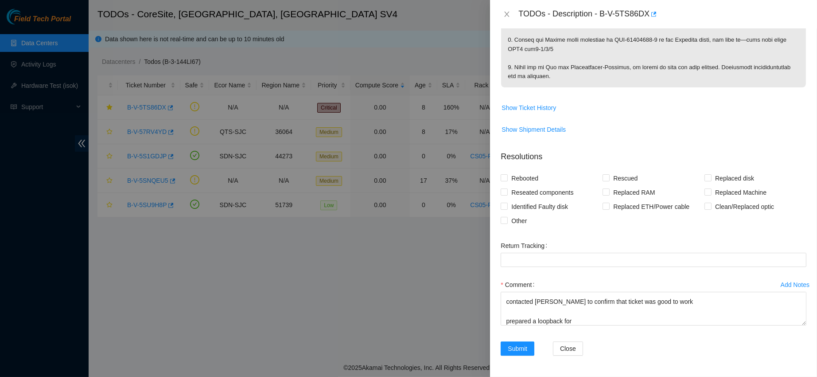
click at [579, 325] on div "worked with [PERSON_NAME] and [PERSON_NAME], contacted [PERSON_NAME] to confirm…" at bounding box center [654, 308] width 306 height 34
click at [579, 316] on textarea "worked with [PERSON_NAME] and [PERSON_NAME], contacted [PERSON_NAME] to confirm…" at bounding box center [654, 308] width 306 height 34
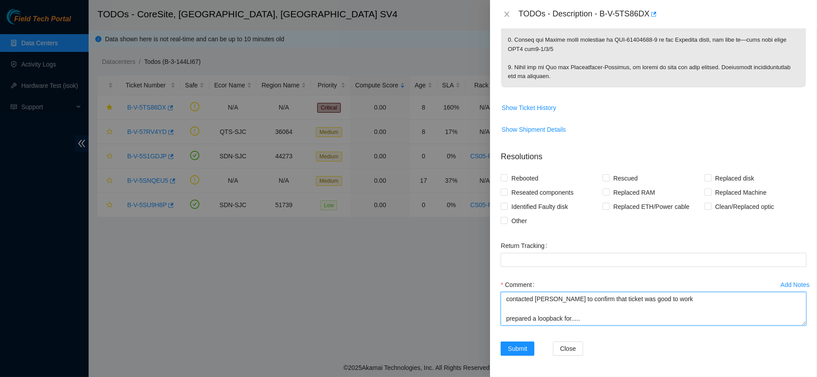
paste textarea "rack_number = CS03-R11 datacenter_panel = ODP.A.SHELF.1.SLOT.C (CR01.MDF.01) 3 …"
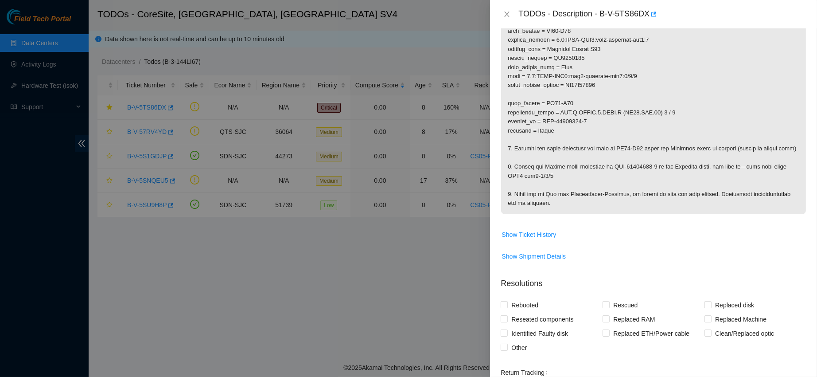
scroll to position [225, 0]
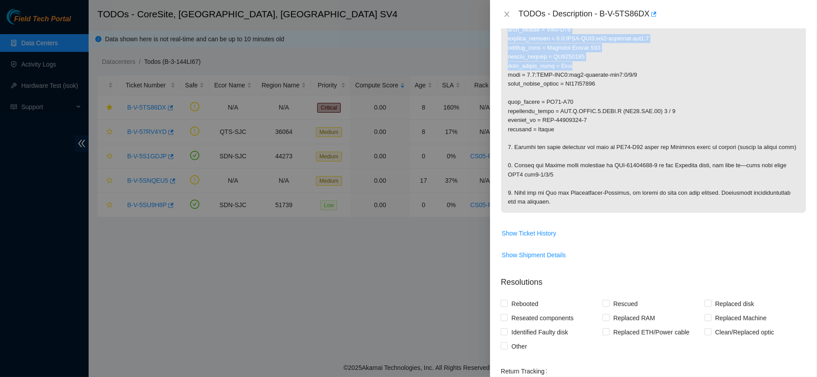
drag, startPoint x: 507, startPoint y: 77, endPoint x: 613, endPoint y: 134, distance: 120.1
click at [613, 134] on p at bounding box center [653, 83] width 305 height 257
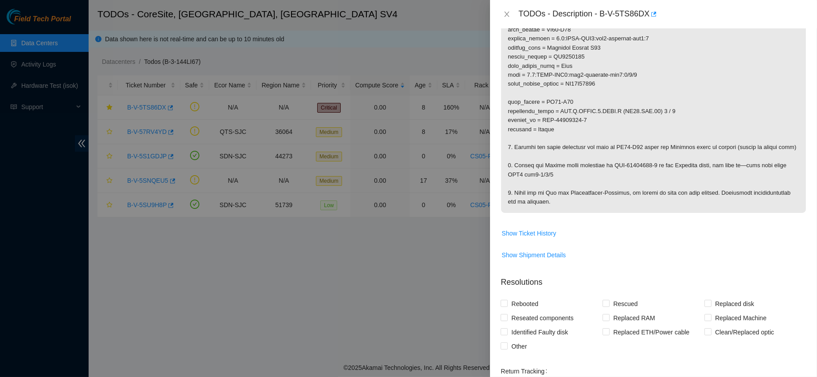
click at [637, 159] on p at bounding box center [653, 83] width 305 height 257
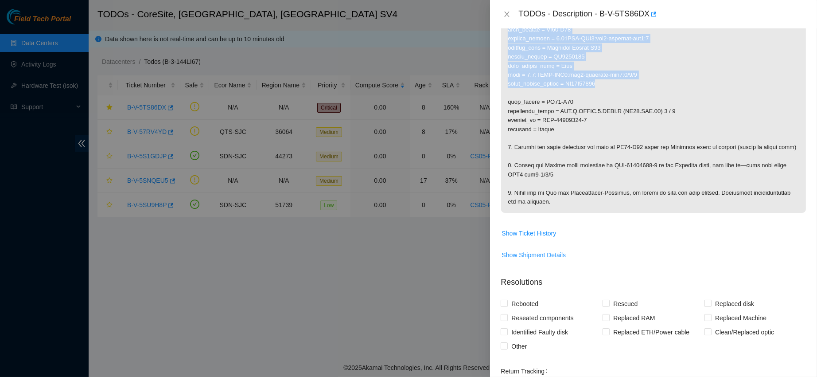
drag, startPoint x: 633, startPoint y: 155, endPoint x: 501, endPoint y: 83, distance: 150.2
click at [501, 83] on p at bounding box center [653, 83] width 305 height 257
copy p "rack_number = CS03-R12 machine_number = 0.1:DWDM-SJC7:grv1-coresite-sjc7:1 prod…"
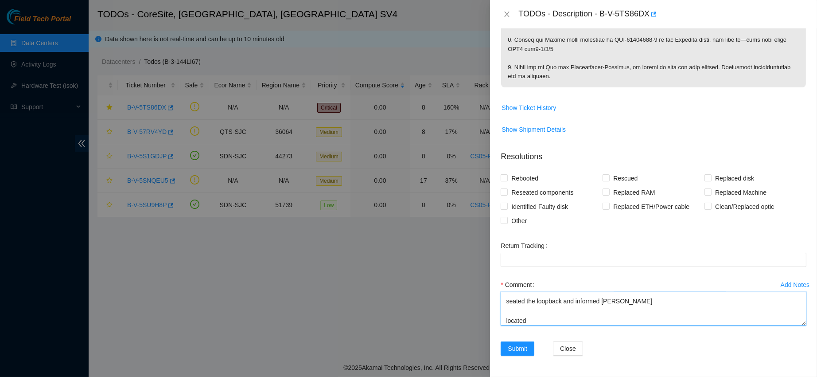
click at [541, 321] on textarea "worked with [PERSON_NAME] and [PERSON_NAME], contacted [PERSON_NAME] to confirm…" at bounding box center [654, 308] width 306 height 34
paste textarea "rack_number = CS03-R12 machine_number = 0.1:DWDM-SJC7:grv1-coresite-sjc7:1 prod…"
click at [510, 317] on textarea "worked with [PERSON_NAME] and [PERSON_NAME], contacted [PERSON_NAME] to confirm…" at bounding box center [654, 308] width 306 height 34
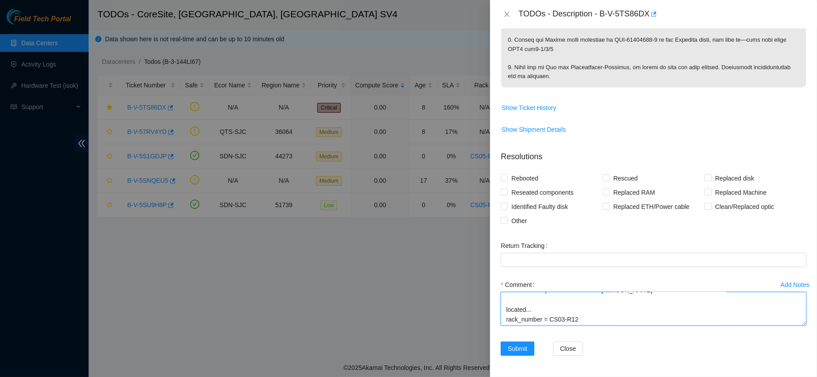
scroll to position [165, 0]
click at [617, 323] on textarea "worked with [PERSON_NAME] and [PERSON_NAME], contacted [PERSON_NAME] to confirm…" at bounding box center [654, 308] width 306 height 34
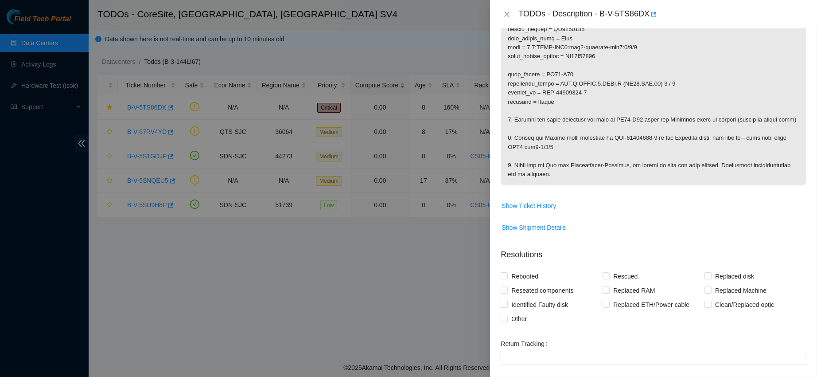
scroll to position [251, 0]
drag, startPoint x: 532, startPoint y: 115, endPoint x: 590, endPoint y: 111, distance: 58.2
click at [590, 111] on p at bounding box center [653, 57] width 305 height 257
copy p "0.1:DWDM-SJC7:"
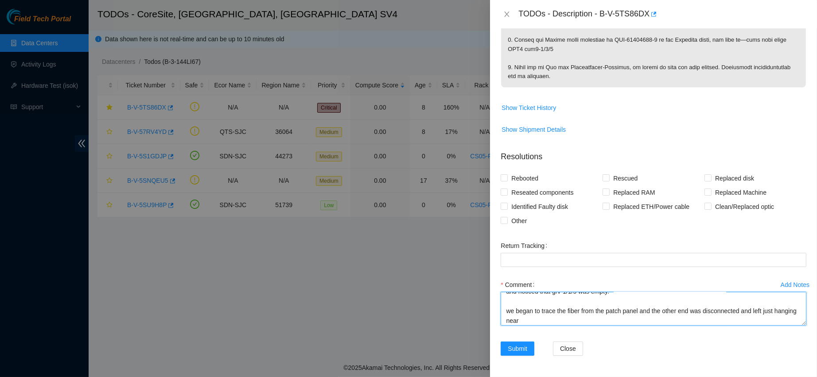
click at [555, 322] on textarea "worked with [PERSON_NAME] and [PERSON_NAME], contacted [PERSON_NAME] to confirm…" at bounding box center [654, 308] width 306 height 34
paste textarea "0.1:DWDM-SJC7:"
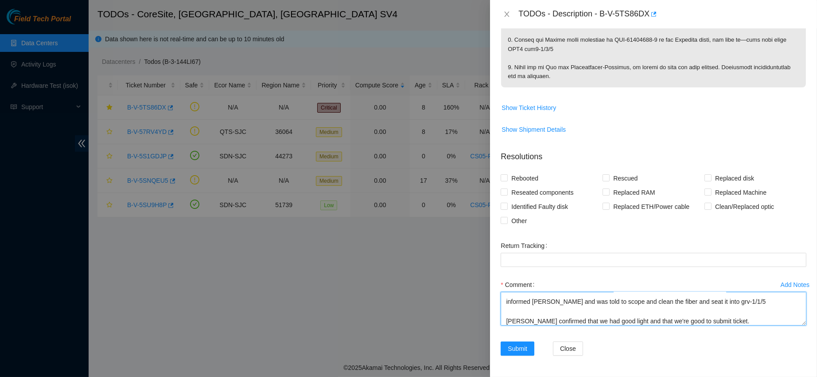
scroll to position [260, 0]
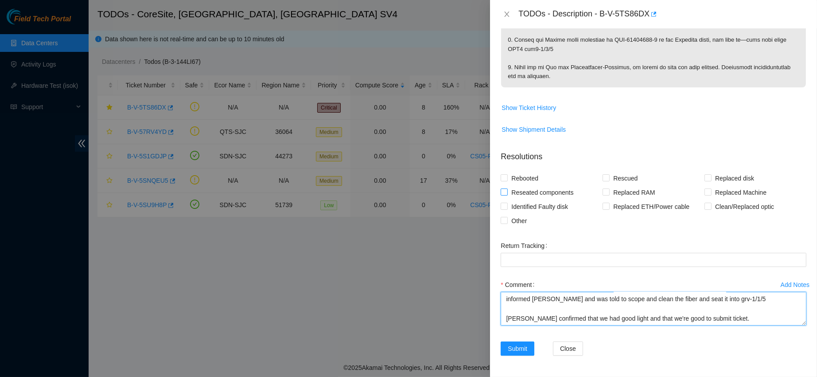
type textarea "worked with [PERSON_NAME] and [PERSON_NAME], contacted [PERSON_NAME] to confirm…"
click at [557, 195] on span "Reseated components" at bounding box center [542, 192] width 69 height 14
click at [507, 194] on input "Reseated components" at bounding box center [504, 191] width 6 height 6
checkbox input "true"
click at [712, 208] on span "Clean/Replaced optic" at bounding box center [744, 206] width 66 height 14
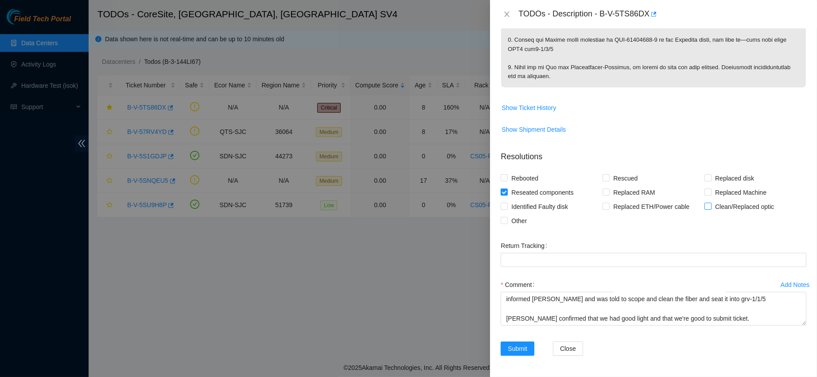
click at [710, 208] on input "Clean/Replaced optic" at bounding box center [707, 205] width 6 height 6
click at [712, 208] on span "Clean/Replaced optic" at bounding box center [744, 206] width 66 height 14
click at [710, 208] on input "Clean/Replaced optic" at bounding box center [707, 205] width 6 height 6
checkbox input "false"
click at [501, 225] on label "Other" at bounding box center [516, 221] width 30 height 14
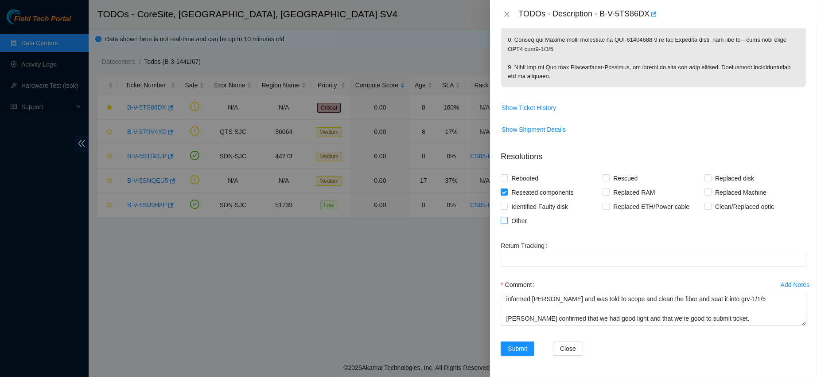
click at [501, 223] on input "Other" at bounding box center [504, 220] width 6 height 6
checkbox input "true"
click at [512, 353] on button "Submit" at bounding box center [518, 348] width 34 height 14
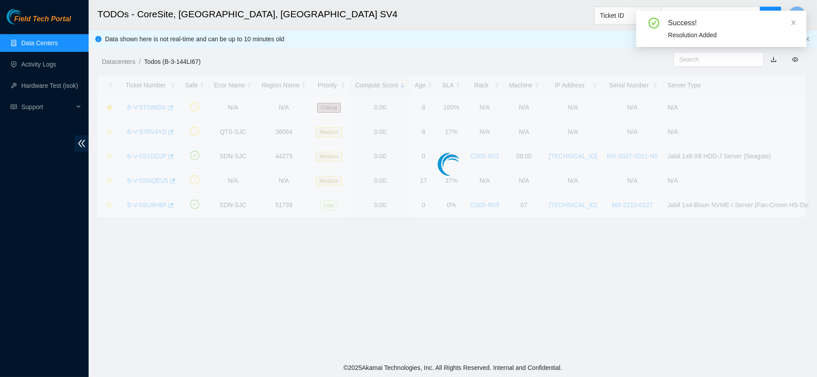
scroll to position [135, 0]
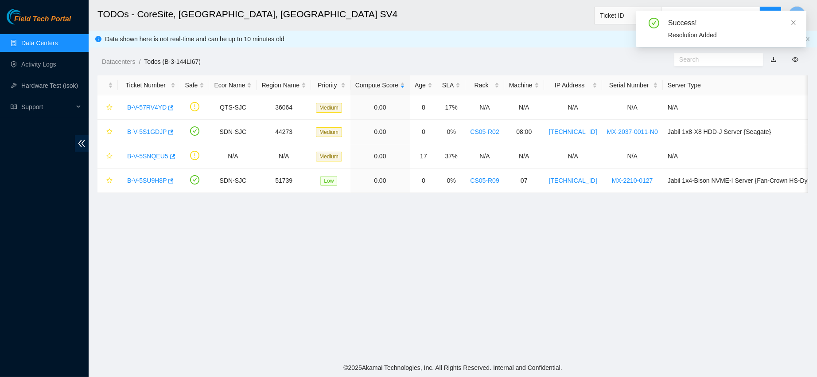
click at [58, 40] on link "Data Centers" at bounding box center [39, 42] width 36 height 7
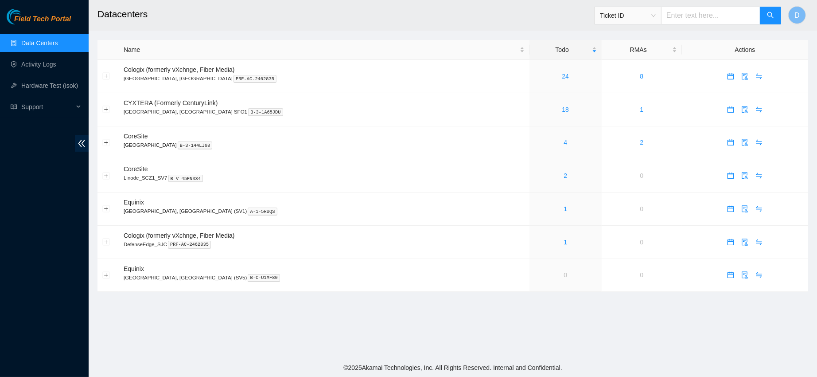
click at [481, 18] on h2 "Datacenters" at bounding box center [376, 14] width 559 height 28
click at [45, 61] on link "Activity Logs" at bounding box center [38, 64] width 35 height 7
click at [534, 175] on div "2" at bounding box center [565, 176] width 62 height 10
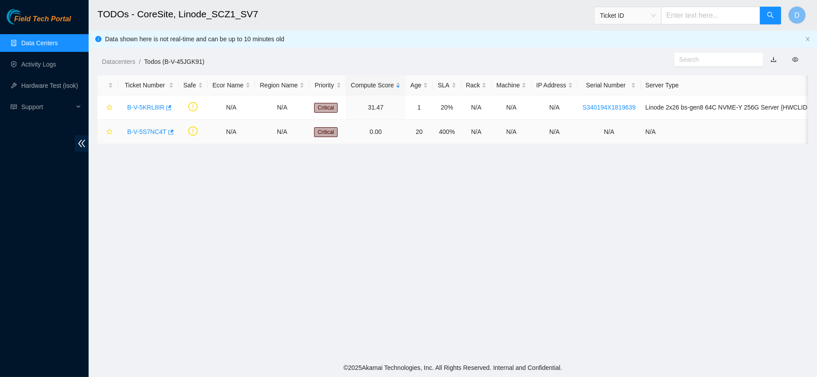
click at [147, 131] on link "B-V-5S7NC4T" at bounding box center [146, 131] width 39 height 7
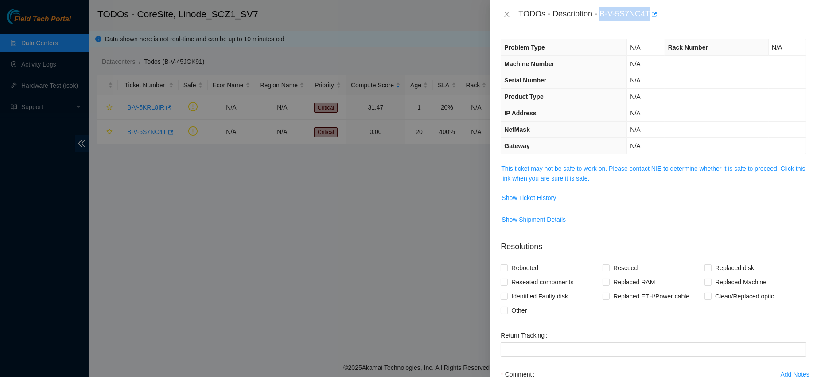
drag, startPoint x: 629, startPoint y: 16, endPoint x: 691, endPoint y: 16, distance: 62.0
click at [691, 16] on div "TODOs - Description - B-V-5S7NC4T" at bounding box center [662, 14] width 288 height 14
copy div "B-V-5S7NC4T"
